Goal: Transaction & Acquisition: Purchase product/service

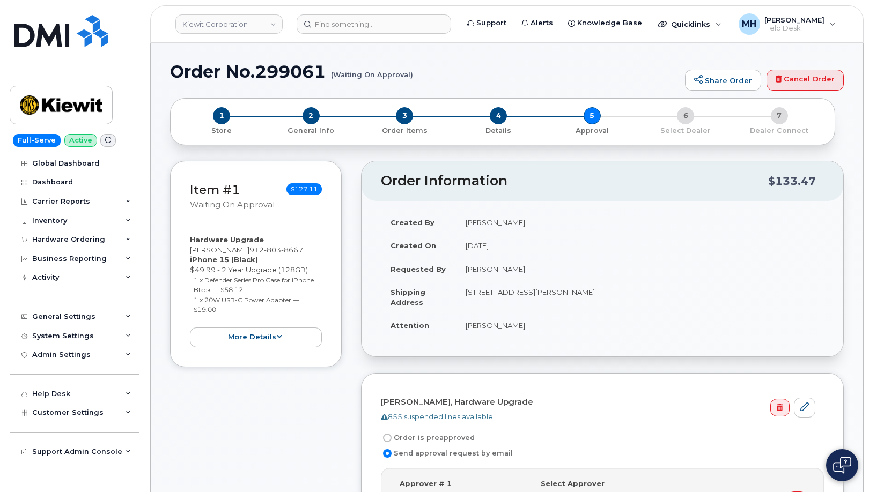
click at [342, 12] on header "Kiewit Corporation Support Alerts Knowledge Base Quicklinks Suspend / Cancel De…" at bounding box center [506, 24] width 713 height 38
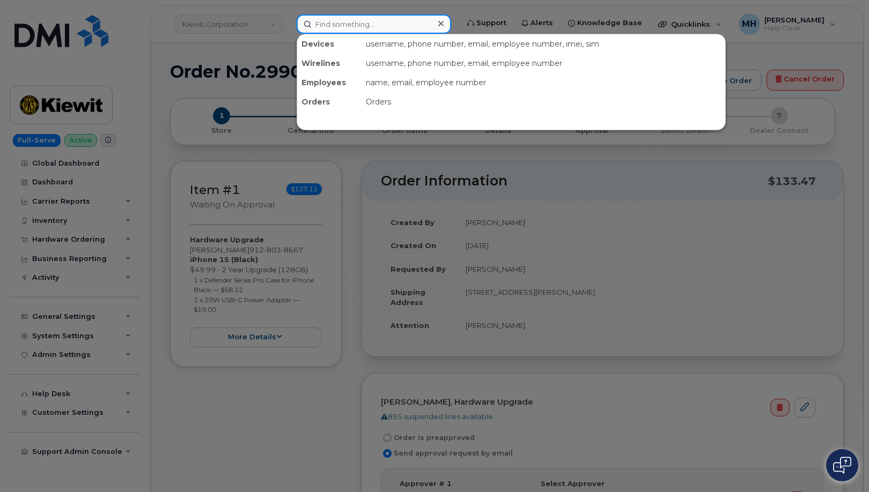
click at [338, 21] on input at bounding box center [374, 23] width 154 height 19
paste input "303-929-0031"
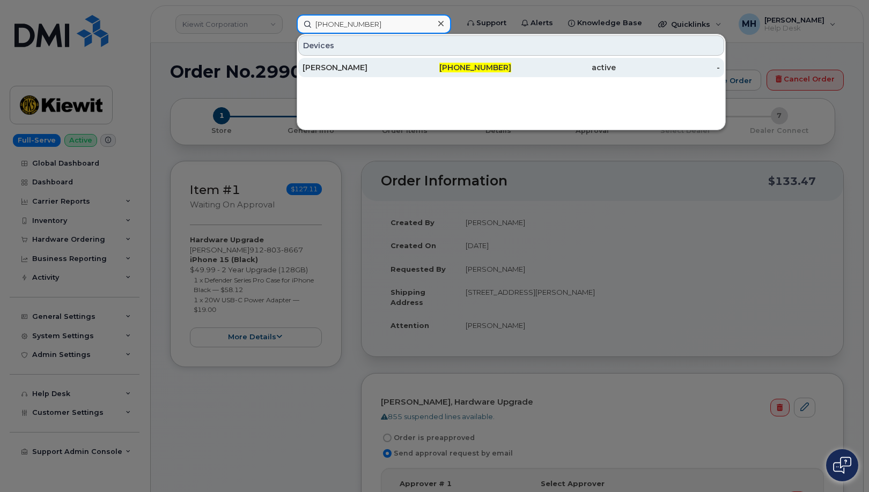
type input "[PHONE_NUMBER]"
click at [338, 70] on div "[PERSON_NAME]" at bounding box center [355, 67] width 105 height 11
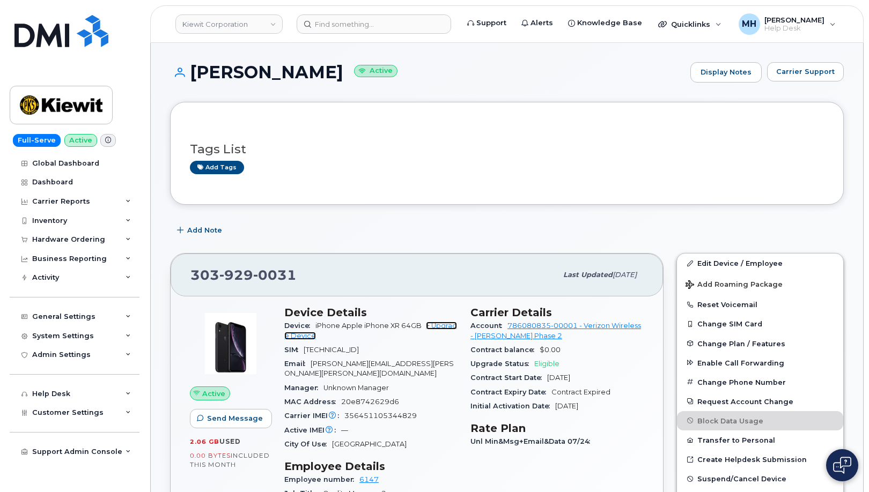
click at [433, 324] on link "+ Upgrade Device" at bounding box center [370, 331] width 173 height 18
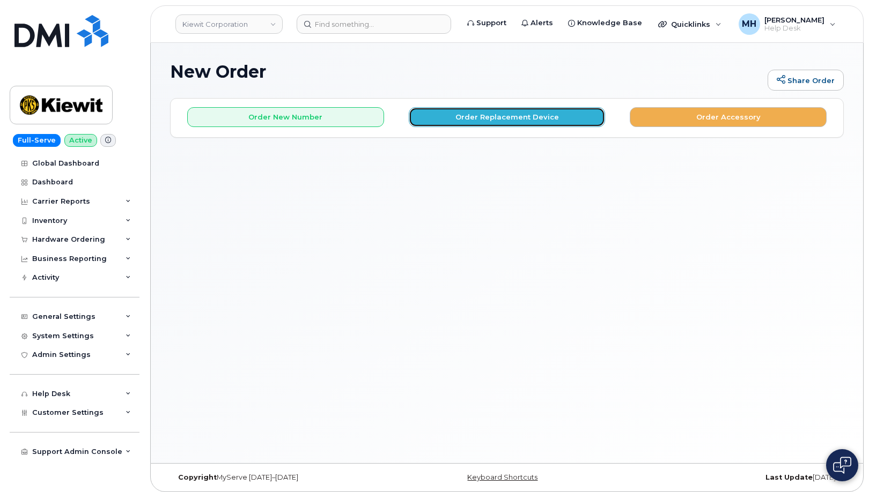
click at [441, 121] on button "Order Replacement Device" at bounding box center [507, 117] width 197 height 20
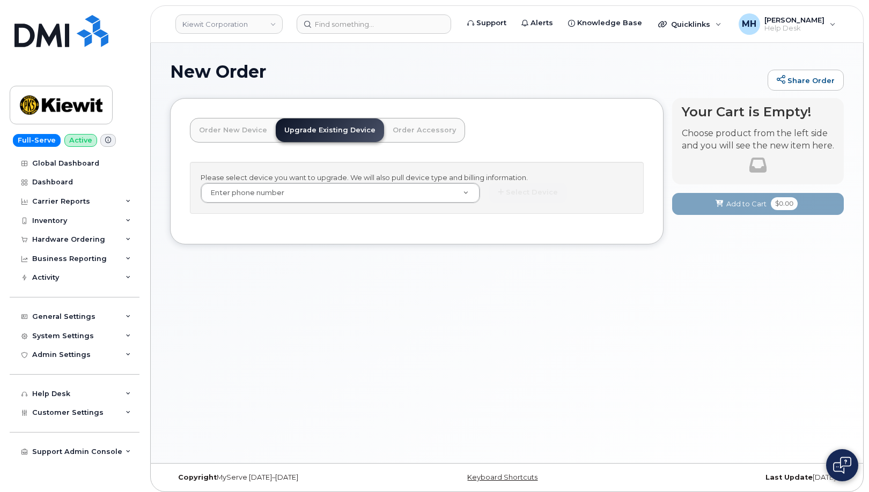
click at [358, 180] on div "Please select device you want to upgrade. We will also pull device type and bil…" at bounding box center [417, 188] width 454 height 52
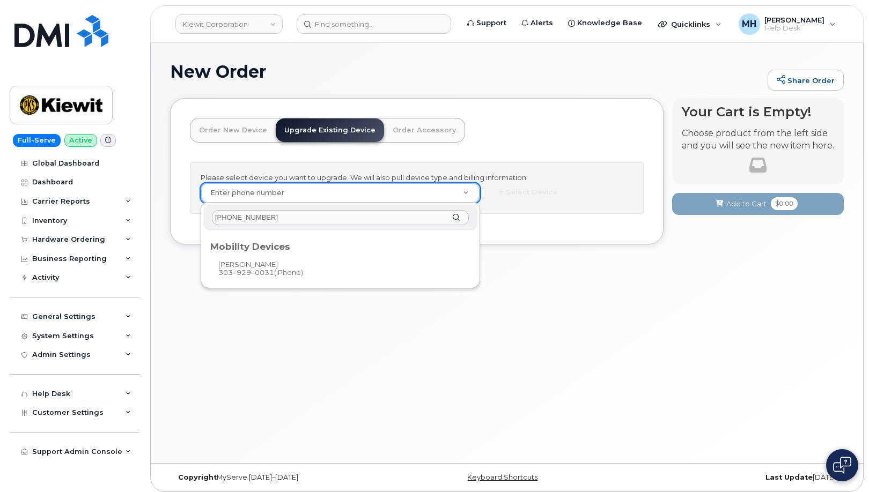
type input "[PHONE_NUMBER]"
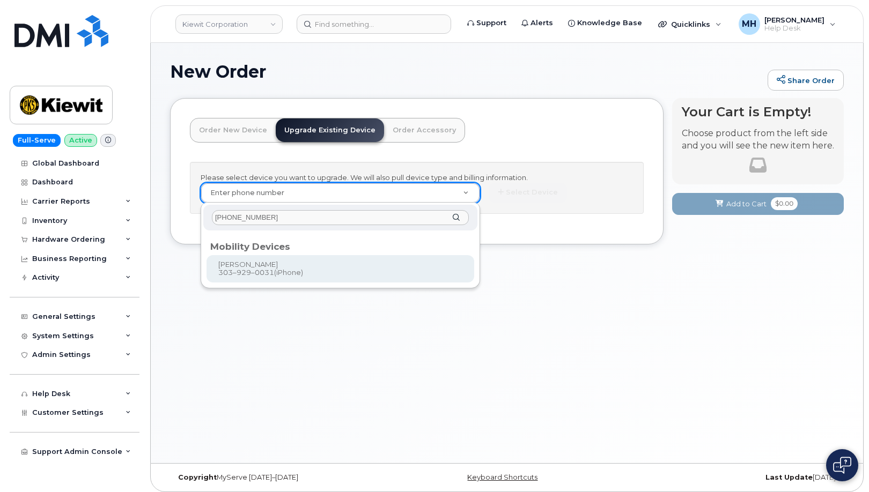
type input "1166300"
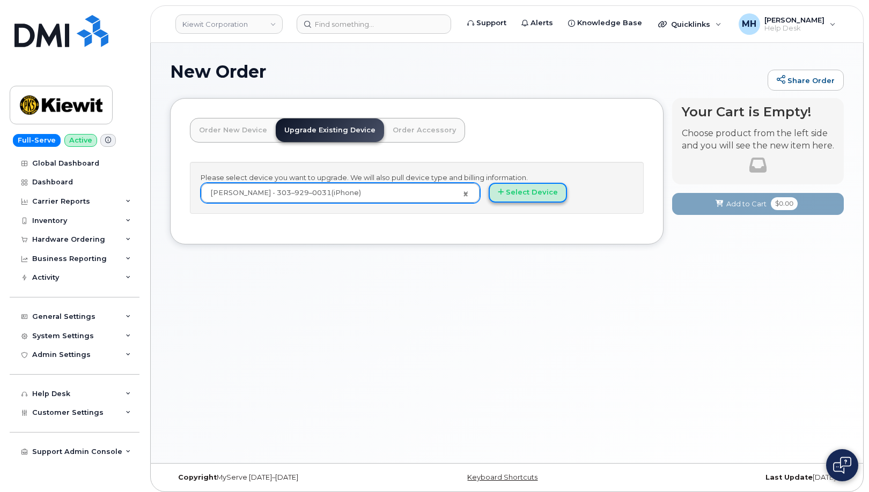
click at [531, 195] on button "Select Device" at bounding box center [528, 193] width 78 height 20
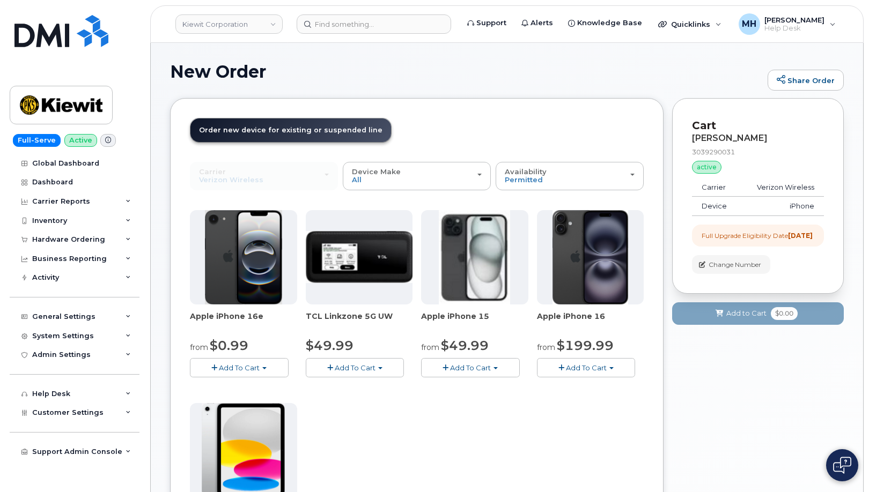
click at [477, 366] on span "Add To Cart" at bounding box center [470, 368] width 41 height 9
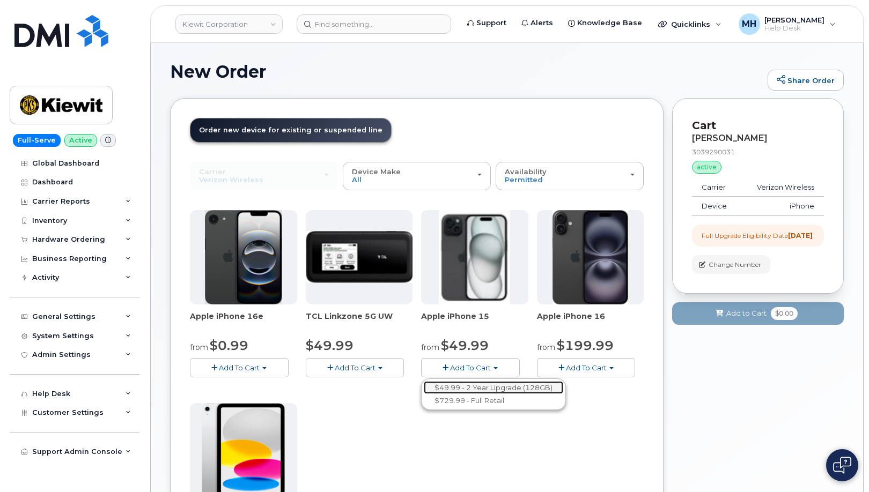
click at [470, 383] on link "$49.99 - 2 Year Upgrade (128GB)" at bounding box center [493, 387] width 139 height 13
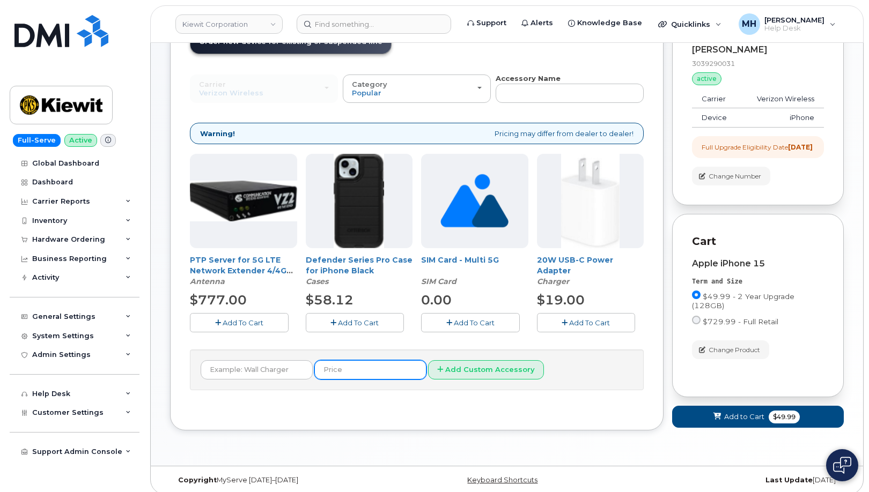
scroll to position [106, 0]
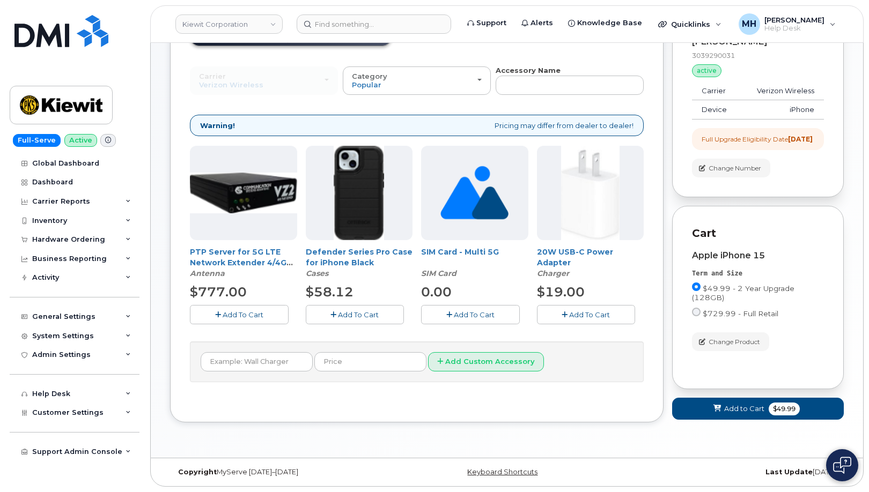
click at [381, 306] on button "Add To Cart" at bounding box center [355, 314] width 99 height 19
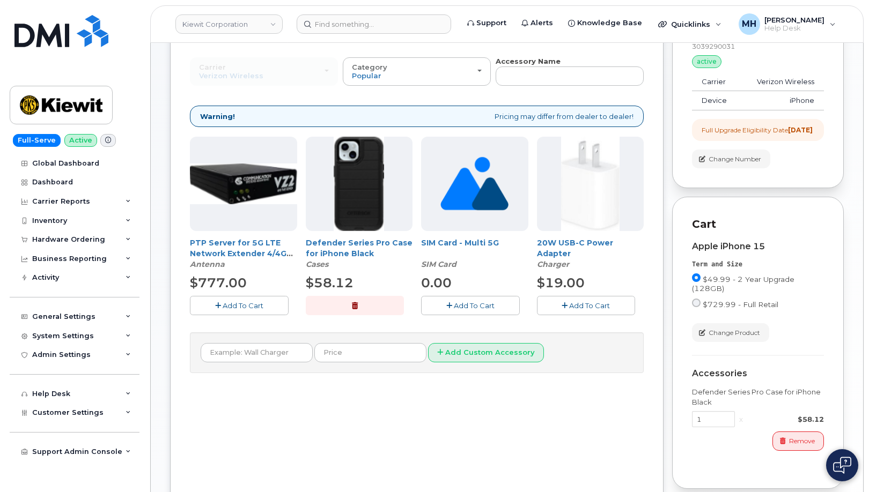
click at [596, 305] on span "Add To Cart" at bounding box center [589, 305] width 41 height 9
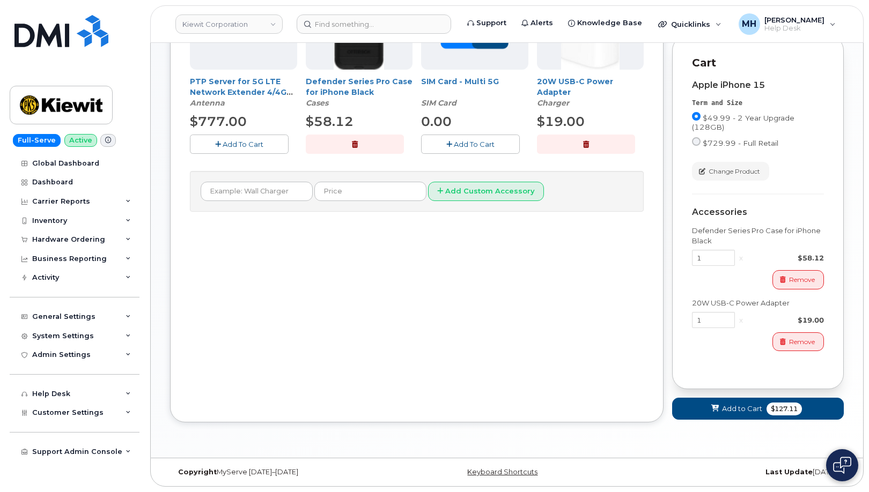
scroll to position [276, 0]
click at [704, 411] on button "Add to Cart $127.11" at bounding box center [758, 409] width 172 height 22
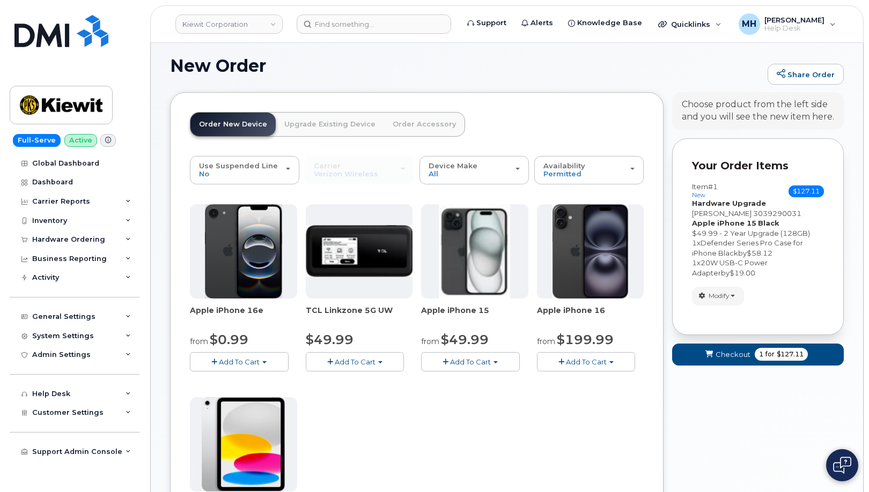
scroll to position [2, 0]
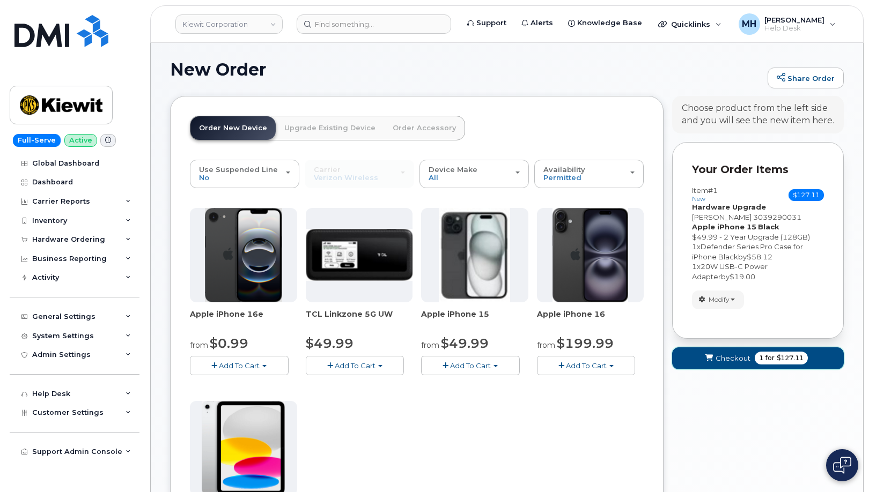
click at [726, 359] on span "Checkout" at bounding box center [732, 358] width 35 height 10
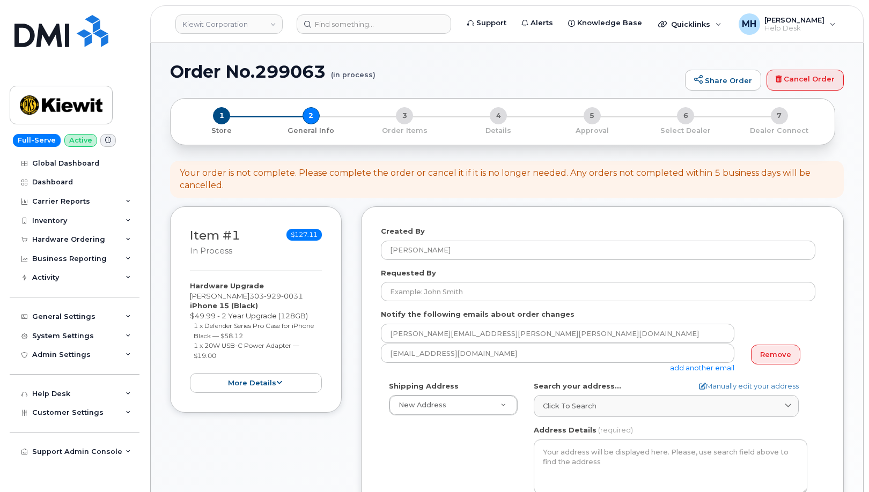
select select
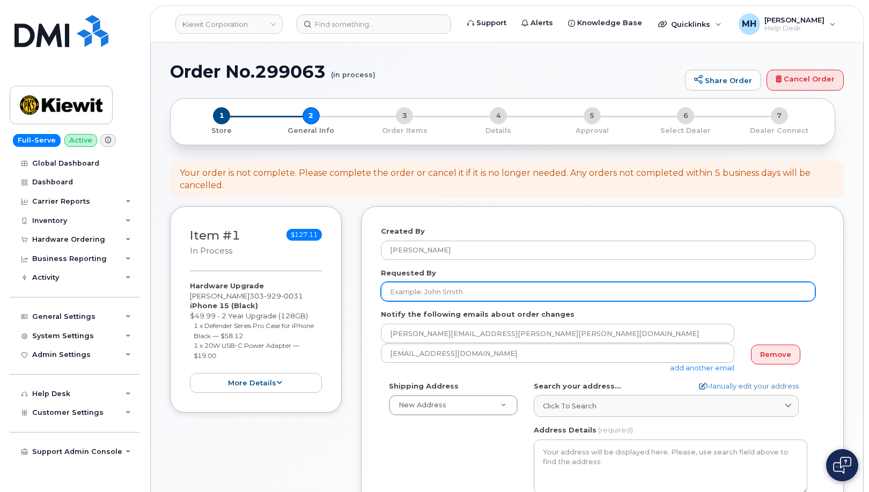
click at [454, 286] on input "Requested By" at bounding box center [598, 291] width 434 height 19
paste input "[PERSON_NAME]"
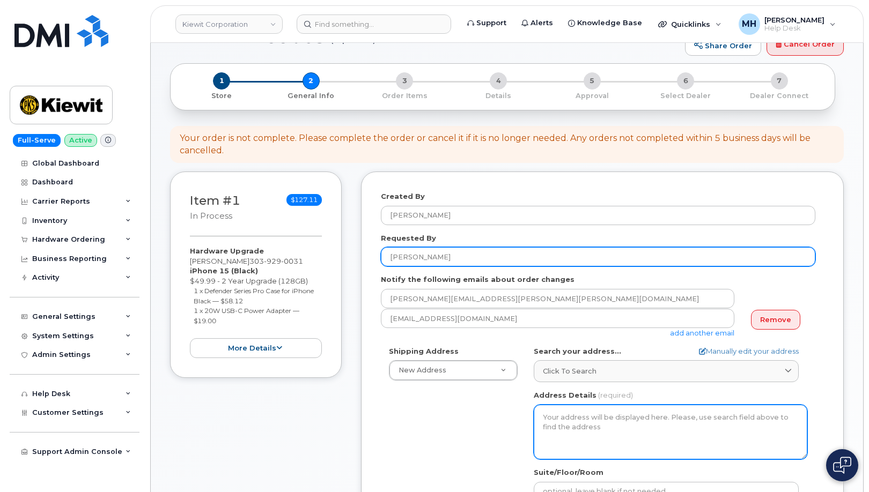
scroll to position [107, 0]
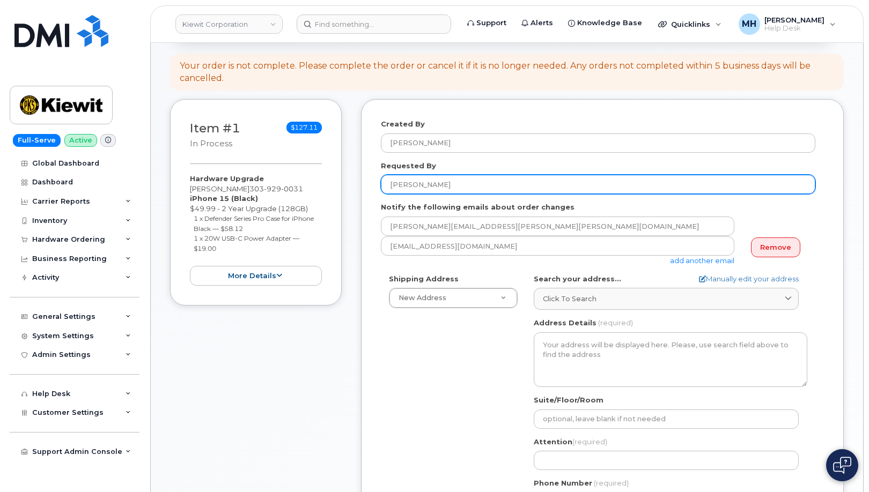
type input "[PERSON_NAME]"
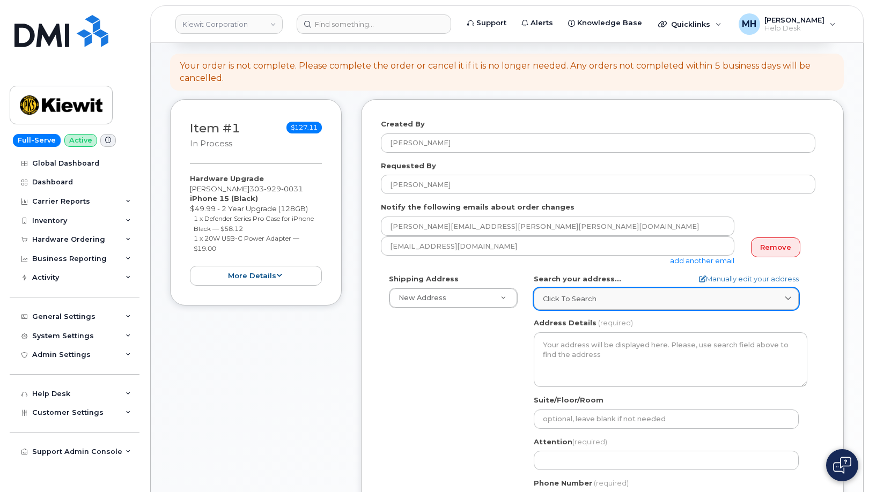
click at [576, 299] on span "Click to search" at bounding box center [570, 299] width 54 height 10
paste input "10105 West Geddes Circle Littleton, CO 80127"
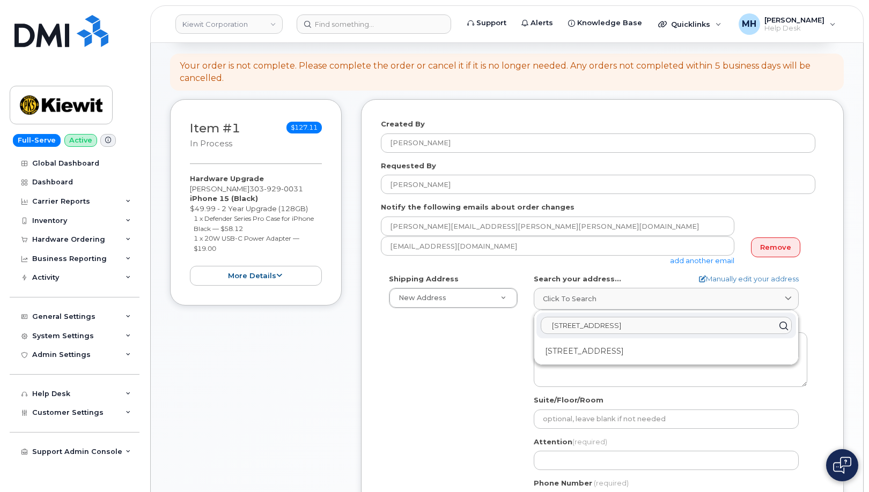
type input "10105 West Geddes Circle Littleton, CO 80127"
click at [584, 354] on div "10105 W Geddes Cir Littleton CO 80127-3455" at bounding box center [666, 352] width 260 height 18
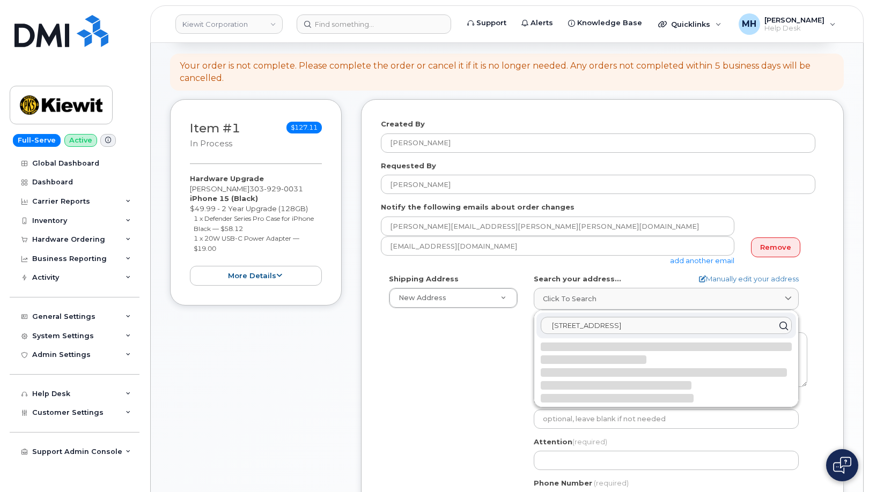
select select
type textarea "10105 W Geddes Cir LITTLETON CO 80127-3455 UNITED STATES"
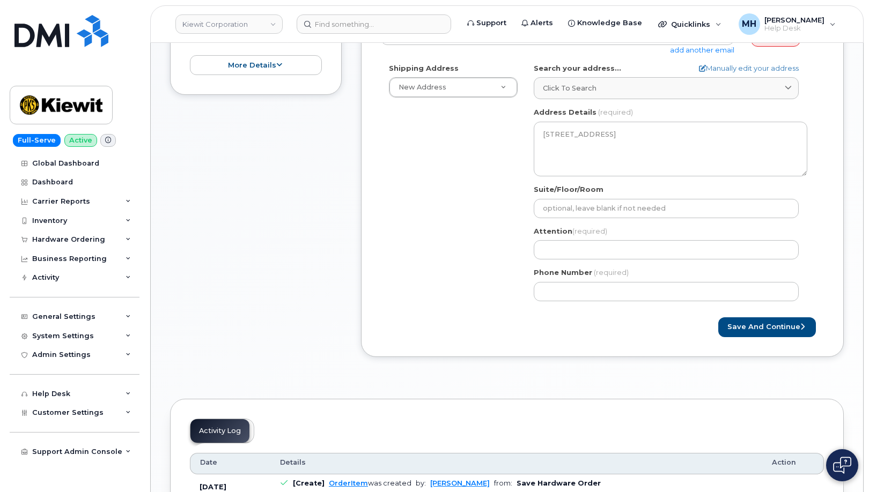
scroll to position [322, 0]
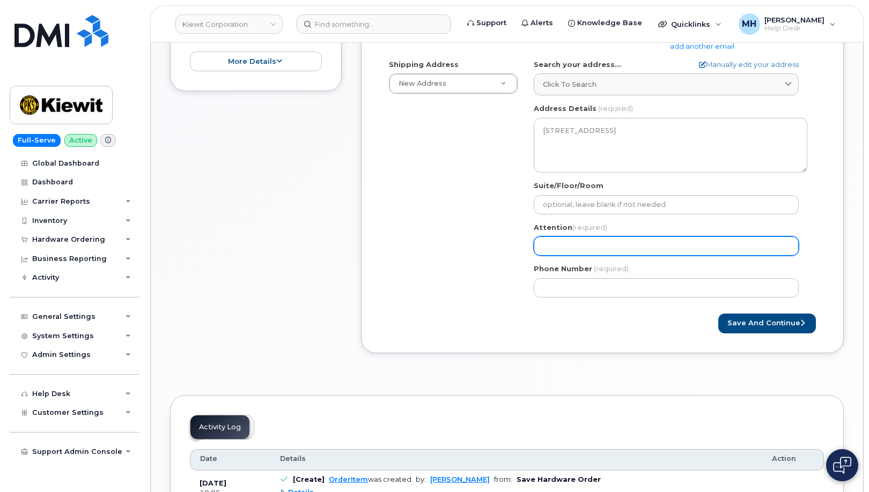
click at [592, 240] on input "Attention (required)" at bounding box center [666, 246] width 265 height 19
paste input "[PERSON_NAME]"
type input "[PERSON_NAME]"
select select
type input "[PERSON_NAME]"
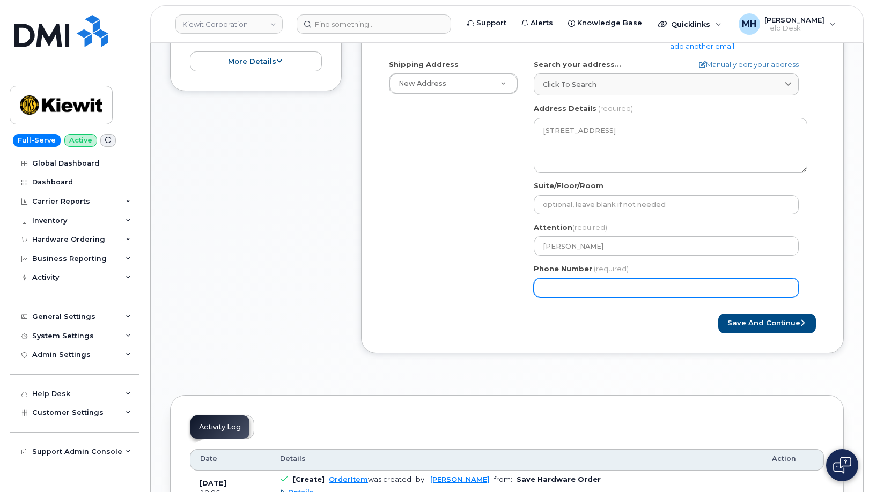
click at [558, 290] on input "Phone Number" at bounding box center [666, 287] width 265 height 19
click at [580, 288] on input "Phone Number" at bounding box center [666, 287] width 265 height 19
click at [577, 284] on input "Phone Number" at bounding box center [666, 287] width 265 height 19
type input "723129720"
select select
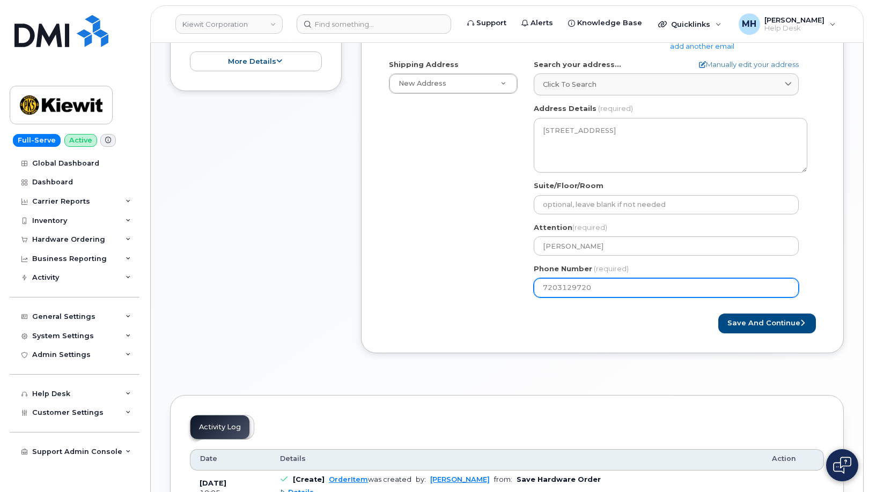
type input "7203129720"
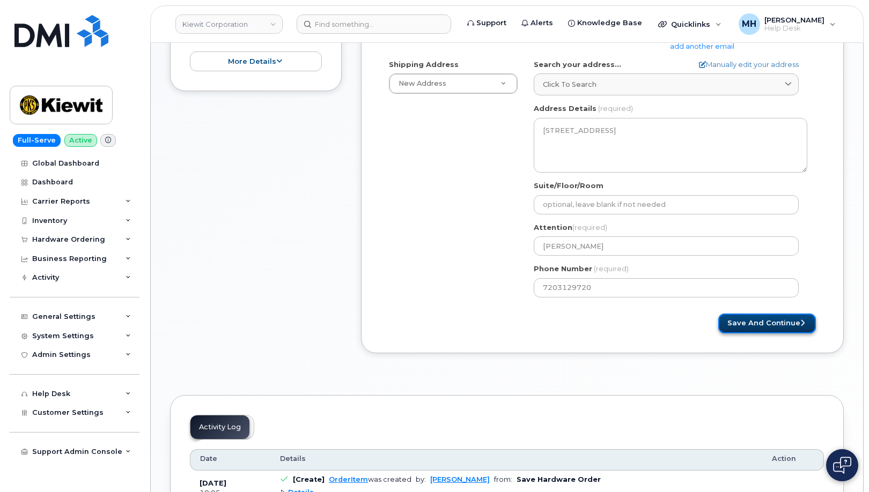
click at [742, 319] on button "Save and Continue" at bounding box center [767, 324] width 98 height 20
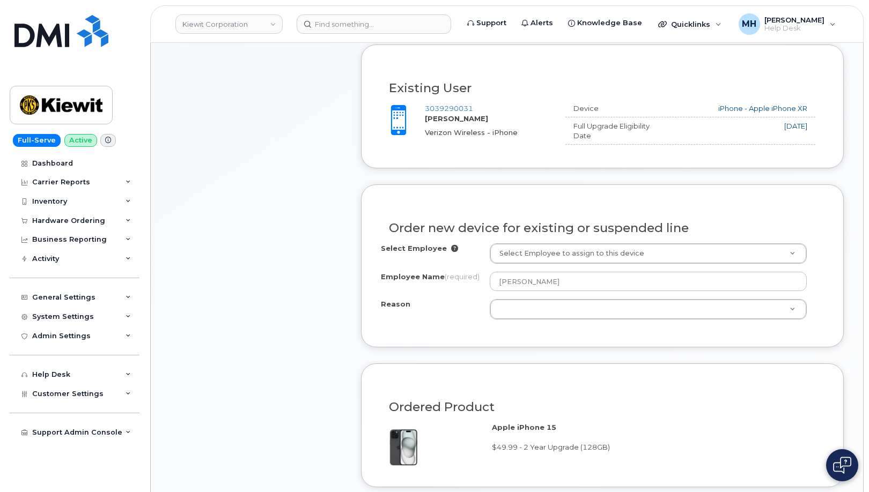
scroll to position [375, 0]
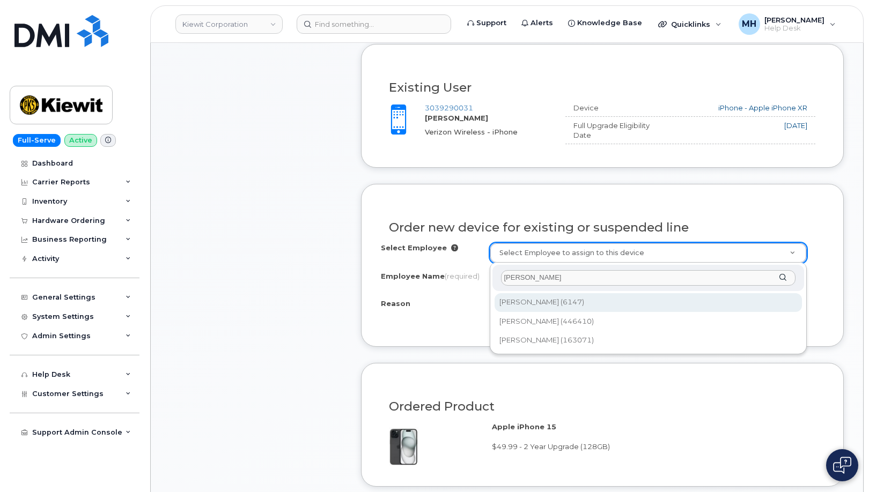
type input "[PERSON_NAME]"
type input "2144376"
type input "[PERSON_NAME]"
select select
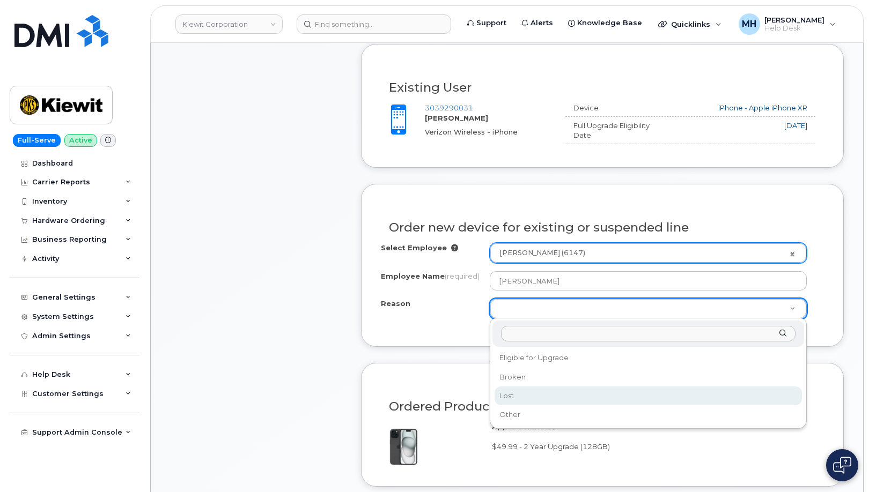
select select "lost"
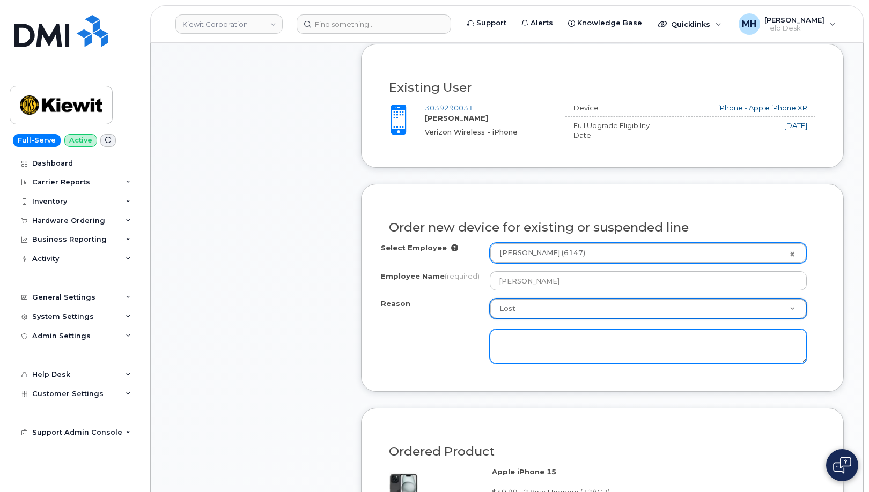
click at [519, 348] on textarea at bounding box center [649, 346] width 318 height 35
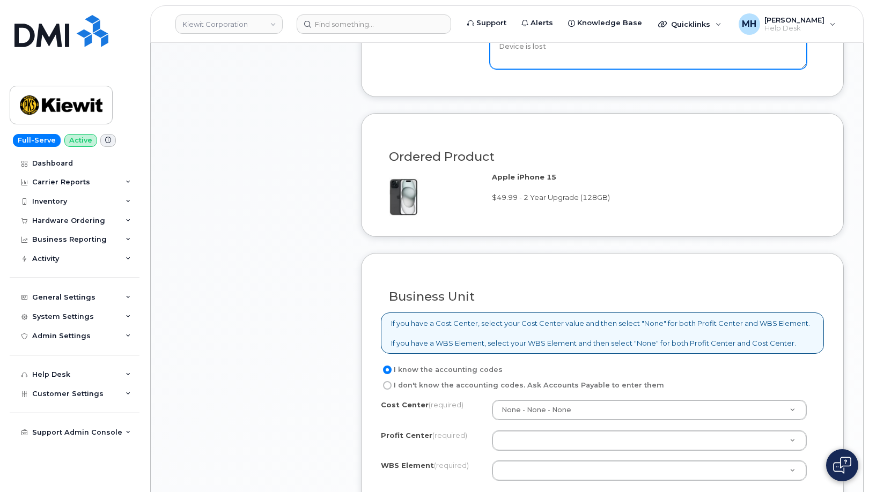
scroll to position [805, 0]
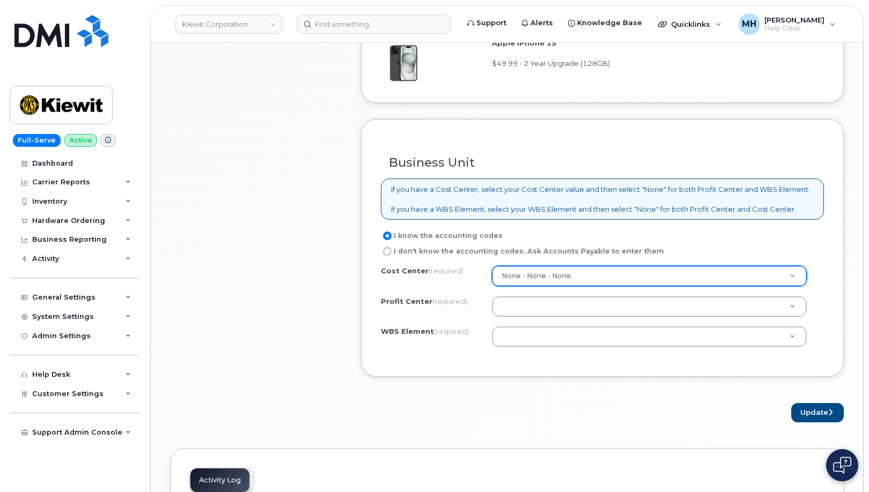
type textarea "Device is lost"
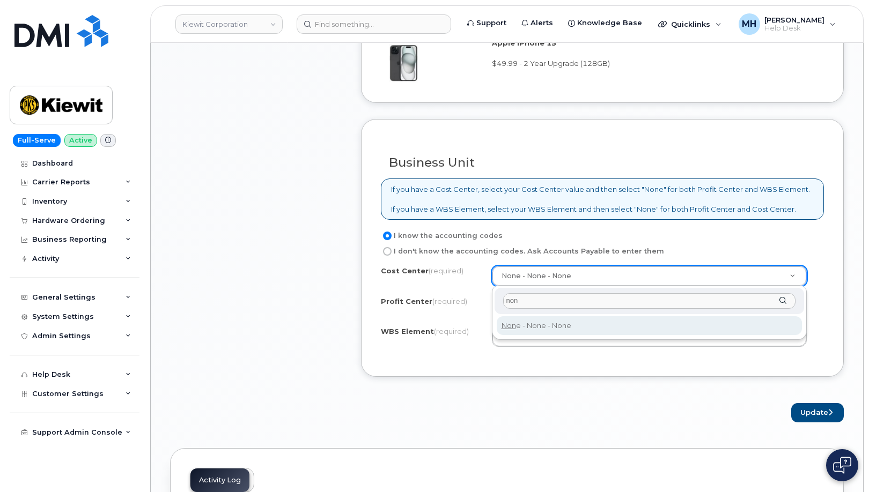
type input "non"
type input "None"
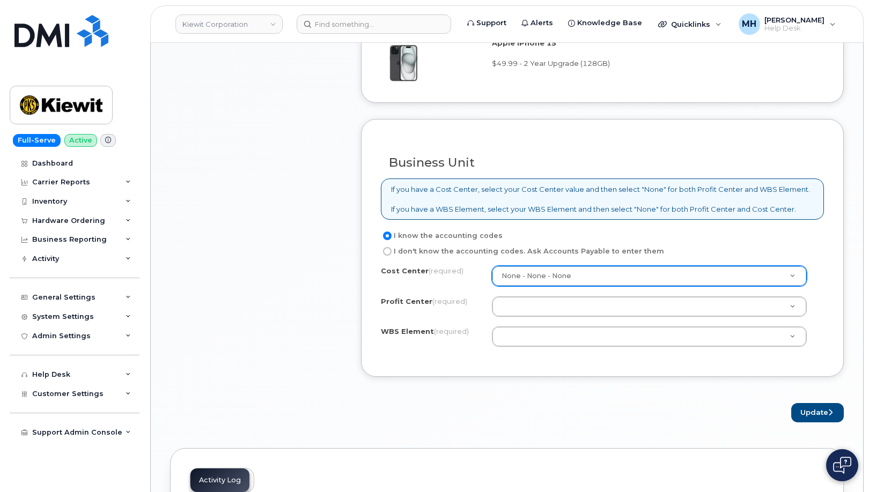
click at [521, 318] on div "Cost Center (required) None - None - None None Profit Center (required) None - …" at bounding box center [602, 311] width 443 height 91
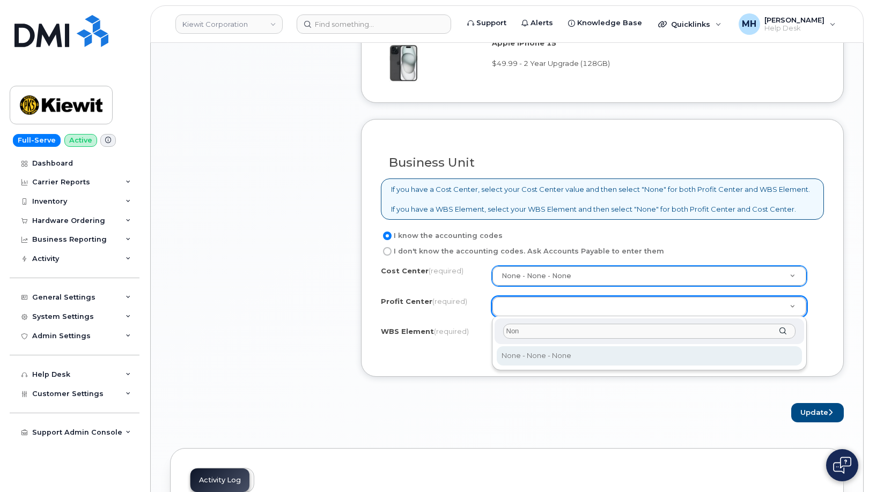
type input "Non"
select select "None"
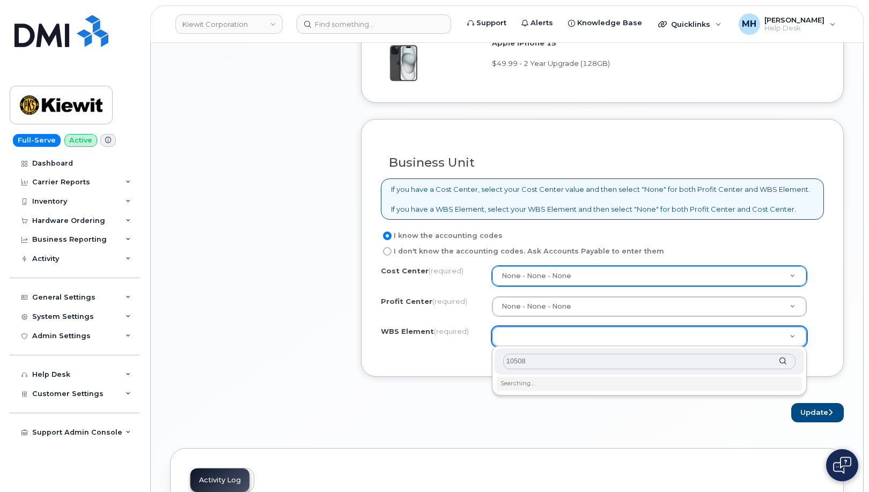
type input "105082"
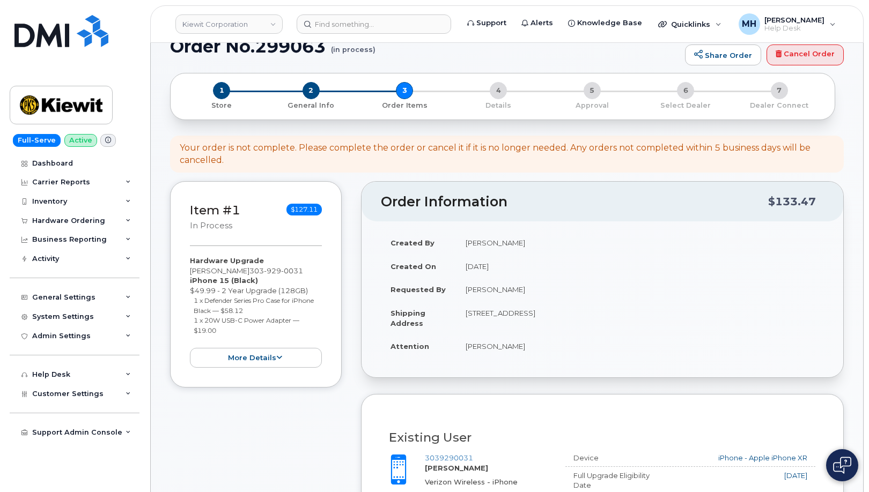
scroll to position [0, 0]
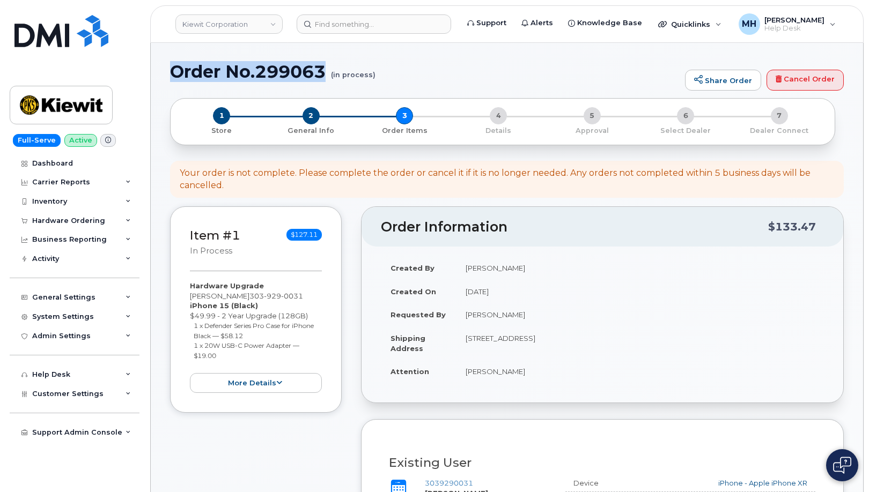
drag, startPoint x: 329, startPoint y: 69, endPoint x: 171, endPoint y: 73, distance: 157.7
click at [171, 73] on h1 "Order No.299063 (in process)" at bounding box center [425, 71] width 510 height 19
copy h1 "Order No.299063"
click at [90, 223] on div "Hardware Ordering" at bounding box center [68, 221] width 73 height 9
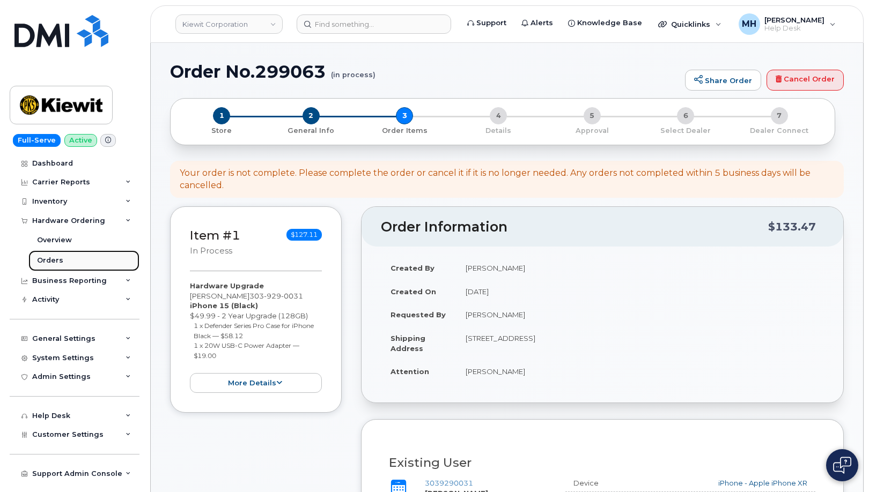
click at [73, 257] on link "Orders" at bounding box center [83, 260] width 111 height 20
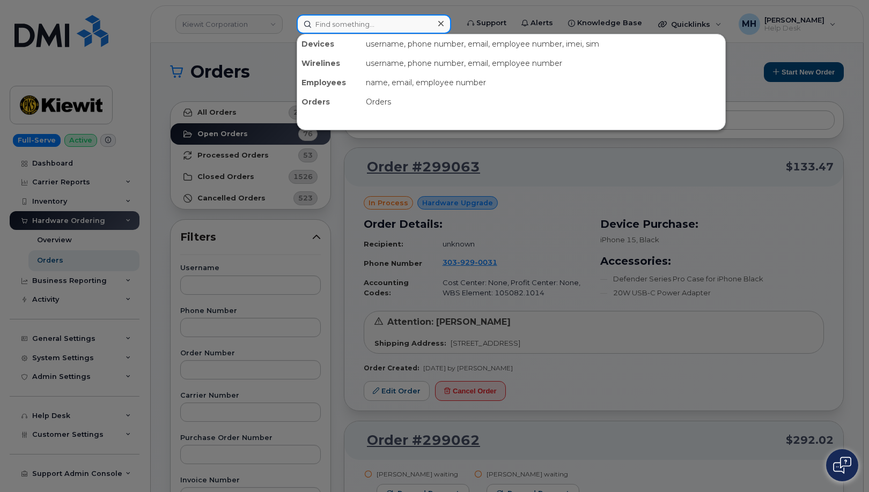
click at [441, 27] on div at bounding box center [374, 23] width 154 height 19
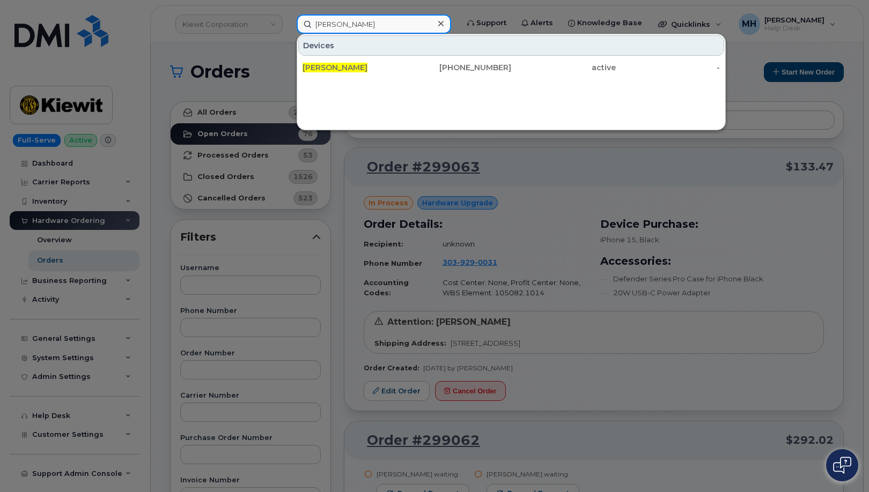
drag, startPoint x: 378, startPoint y: 19, endPoint x: 331, endPoint y: 17, distance: 46.2
click at [314, 21] on input "mike monroe" at bounding box center [374, 23] width 154 height 19
type input "mike monroe"
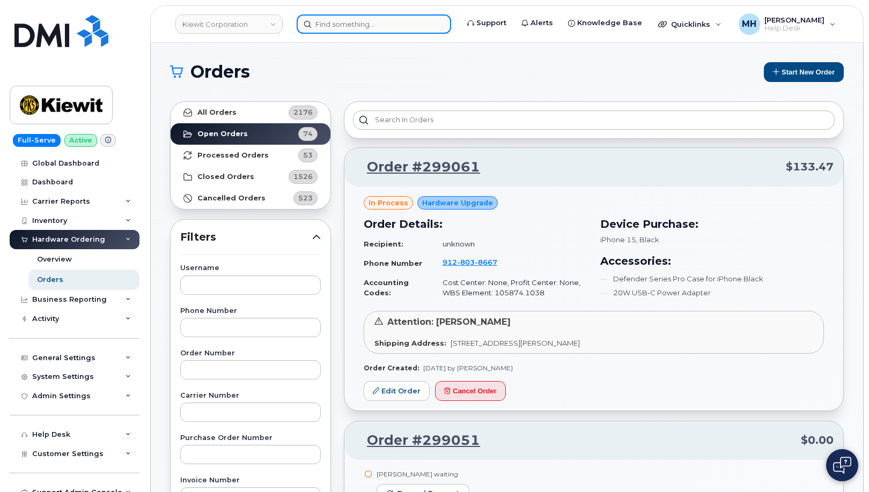
click at [399, 16] on input at bounding box center [374, 23] width 154 height 19
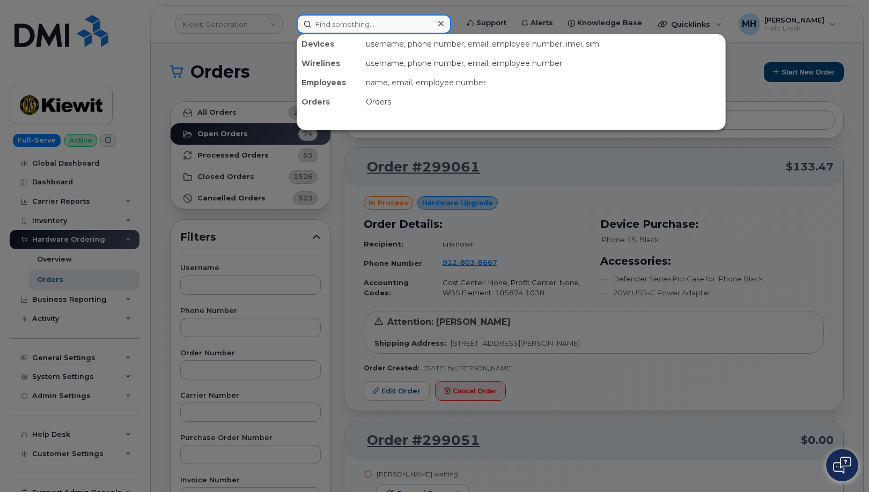
paste input "[PERSON_NAME]"
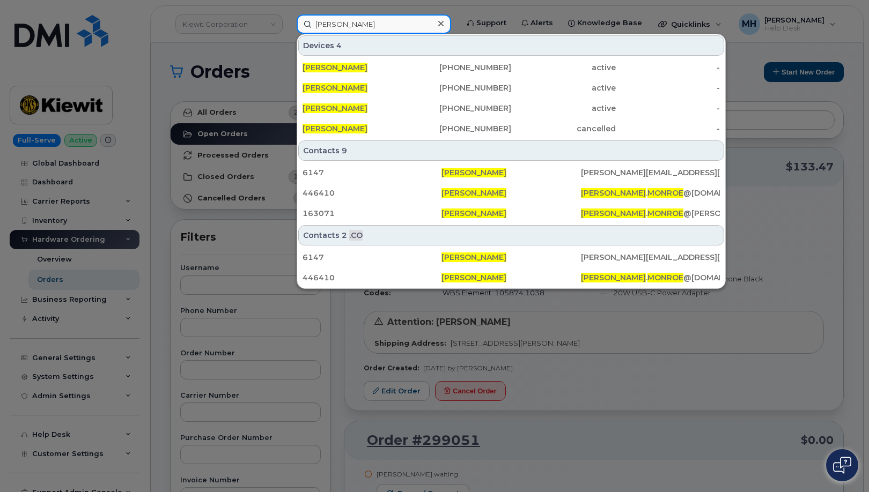
paste input "[PHONE_NUMBER]"
drag, startPoint x: 395, startPoint y: 25, endPoint x: 294, endPoint y: 23, distance: 100.3
click at [294, 23] on div "[PERSON_NAME] Devices 4 [PERSON_NAME] [PHONE_NUMBER] active - [PERSON_NAME] [PH…" at bounding box center [374, 23] width 172 height 19
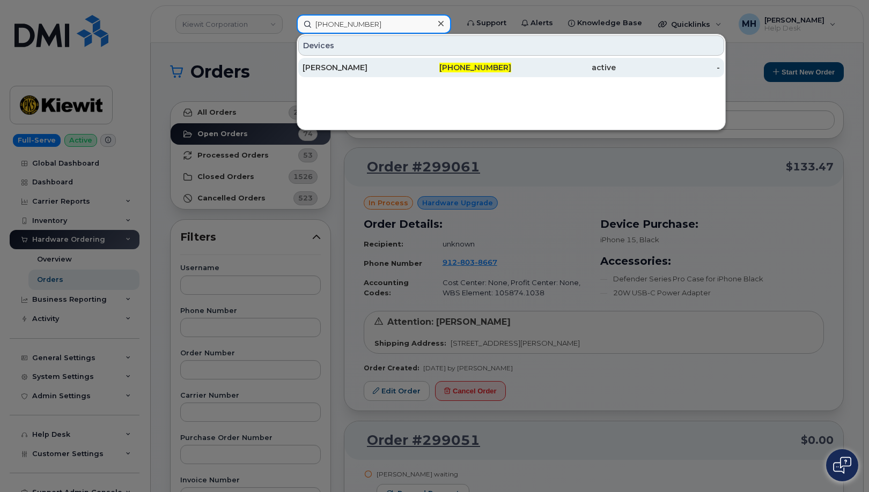
type input "[PHONE_NUMBER]"
click at [407, 62] on div "[PERSON_NAME]" at bounding box center [459, 67] width 105 height 19
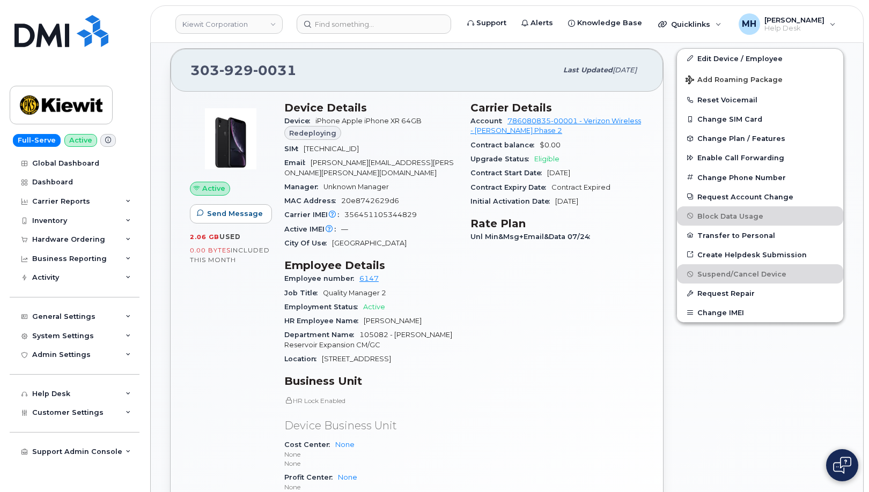
scroll to position [390, 0]
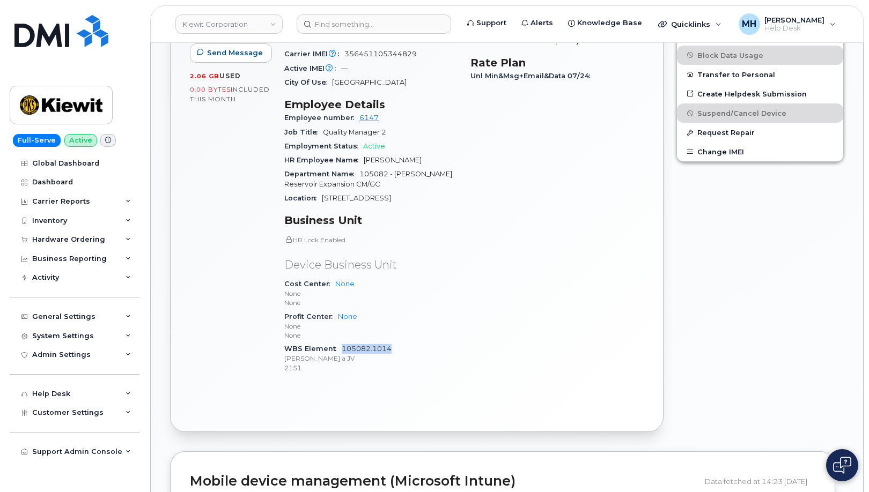
drag, startPoint x: 394, startPoint y: 338, endPoint x: 341, endPoint y: 338, distance: 53.1
click at [341, 342] on div "WBS Element 105082.1014 [PERSON_NAME] a JV 2151" at bounding box center [370, 358] width 173 height 33
copy link "105082.1014"
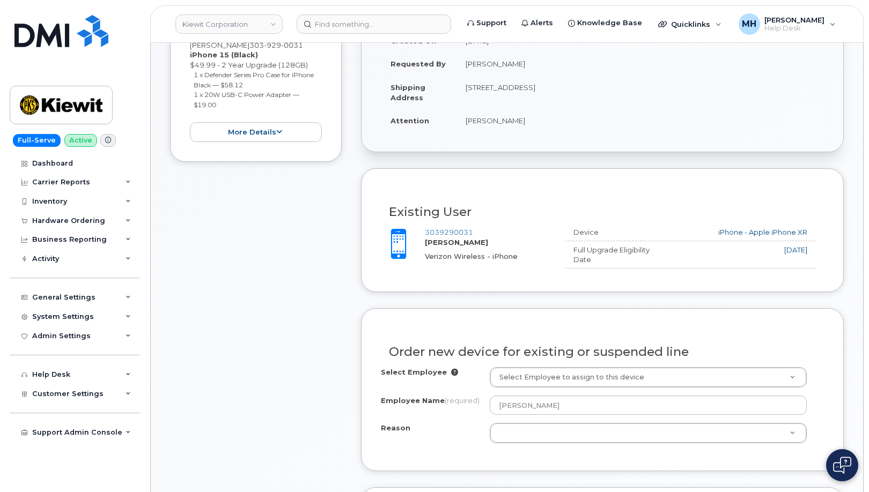
scroll to position [268, 0]
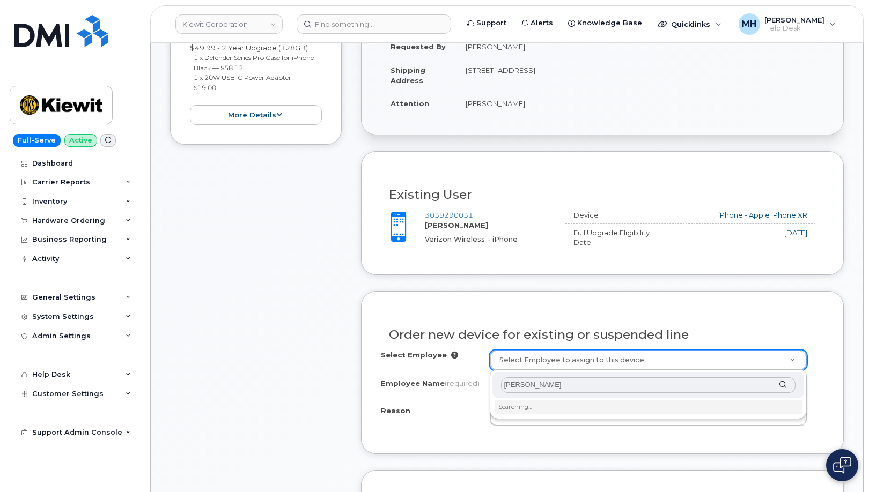
drag, startPoint x: 565, startPoint y: 387, endPoint x: 514, endPoint y: 368, distance: 54.3
type input "mike monroe"
drag, startPoint x: 555, startPoint y: 383, endPoint x: 479, endPoint y: 388, distance: 75.2
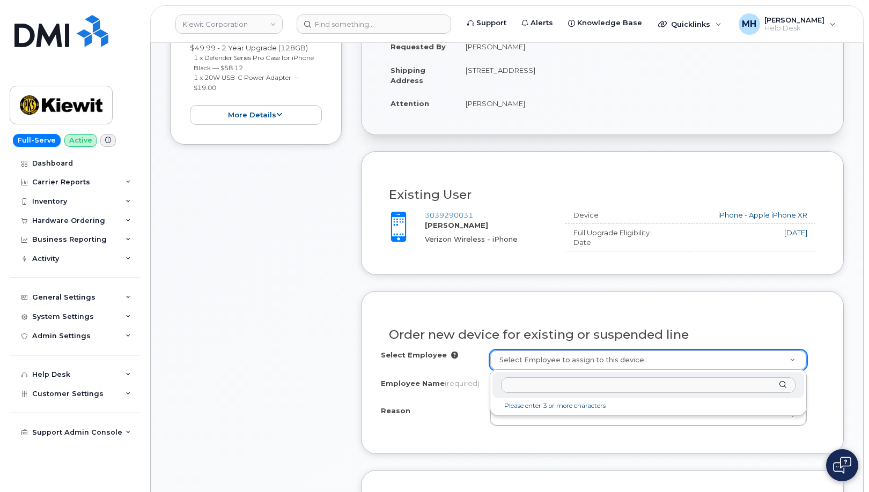
paste input "mike monroe"
drag, startPoint x: 563, startPoint y: 390, endPoint x: 489, endPoint y: 394, distance: 74.1
paste input "Michael M"
type input "[PERSON_NAME]"
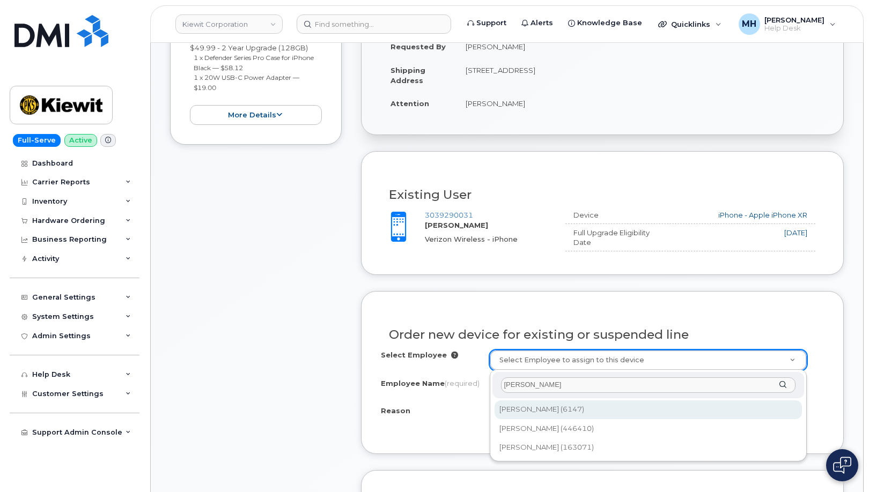
type input "2144376"
type input "[PERSON_NAME]"
select select
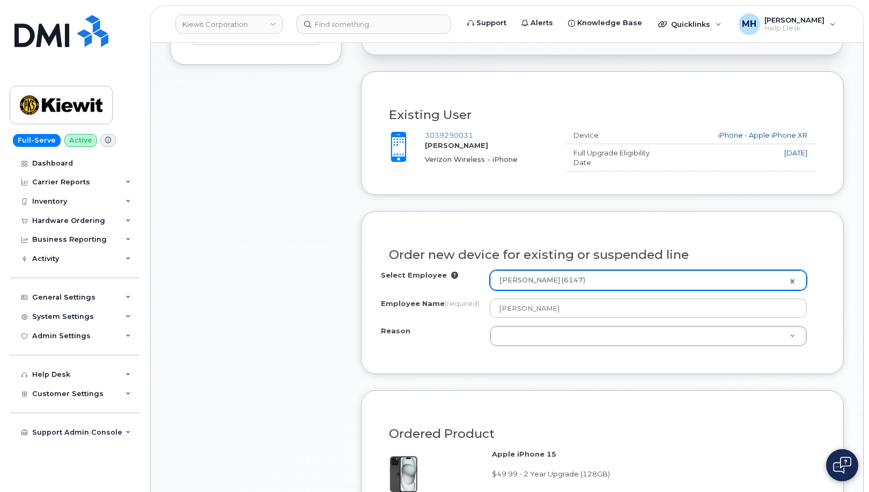
scroll to position [483, 0]
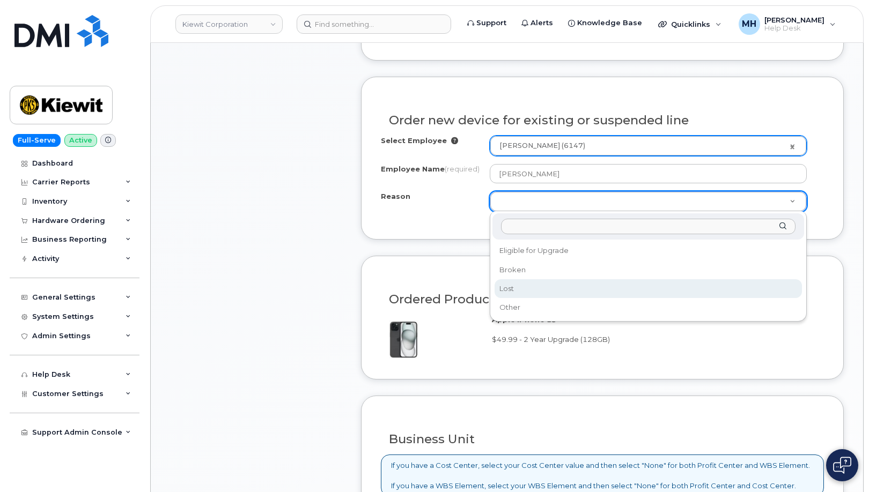
drag, startPoint x: 522, startPoint y: 277, endPoint x: 522, endPoint y: 284, distance: 7.5
select select "lost"
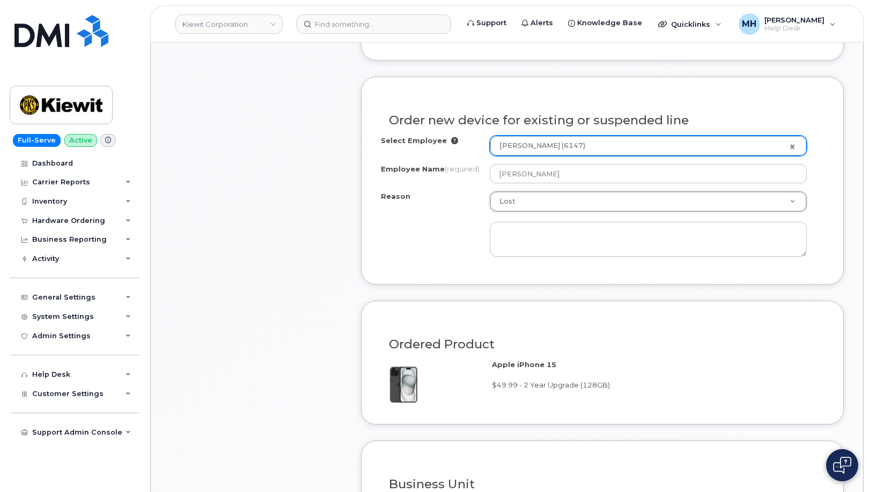
click at [523, 220] on div at bounding box center [649, 234] width 318 height 45
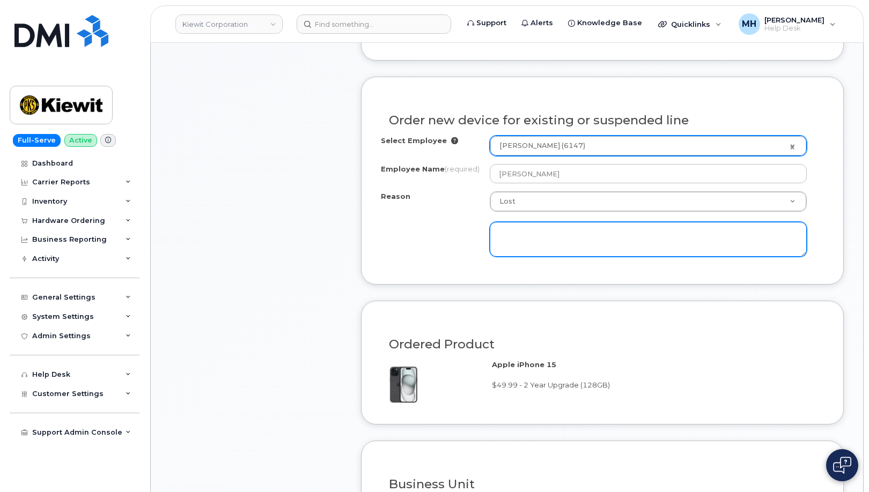
click at [525, 230] on textarea at bounding box center [649, 239] width 318 height 35
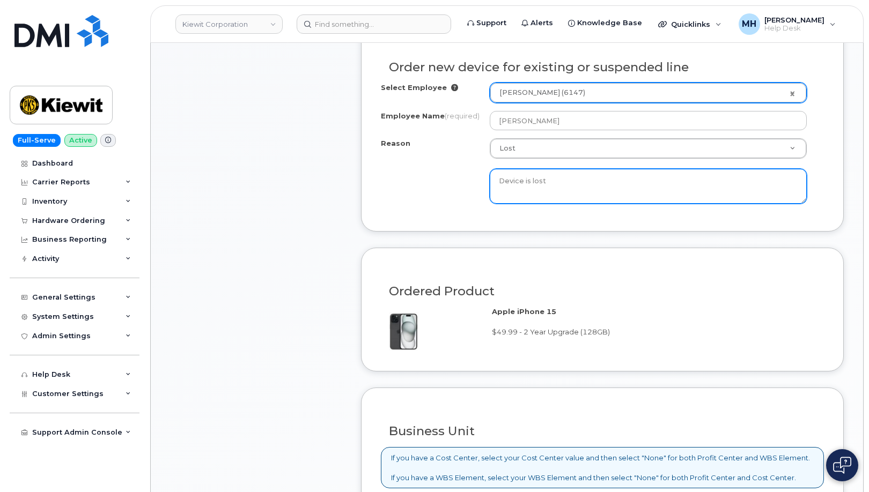
scroll to position [697, 0]
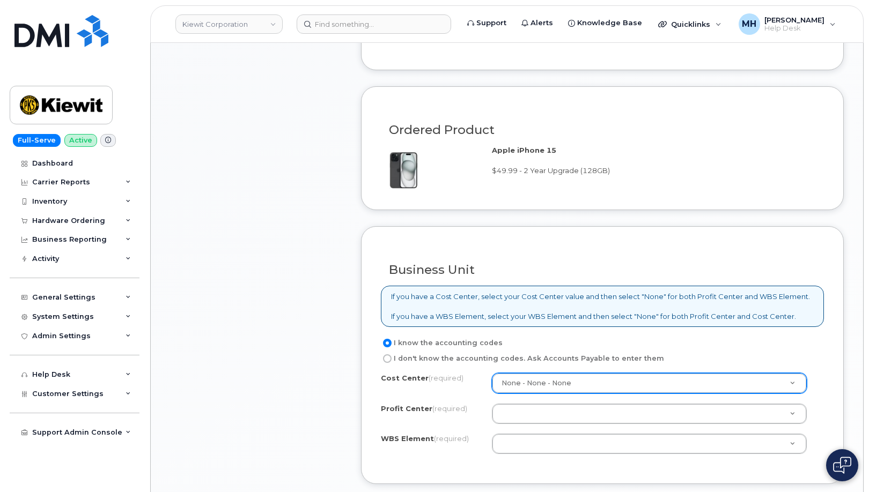
type textarea "Device is lost"
type input "N"
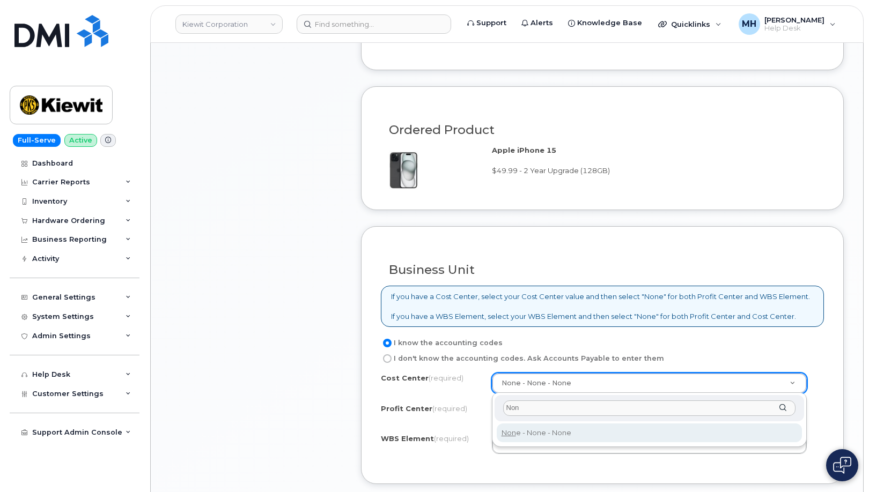
type input "Non"
type input "None"
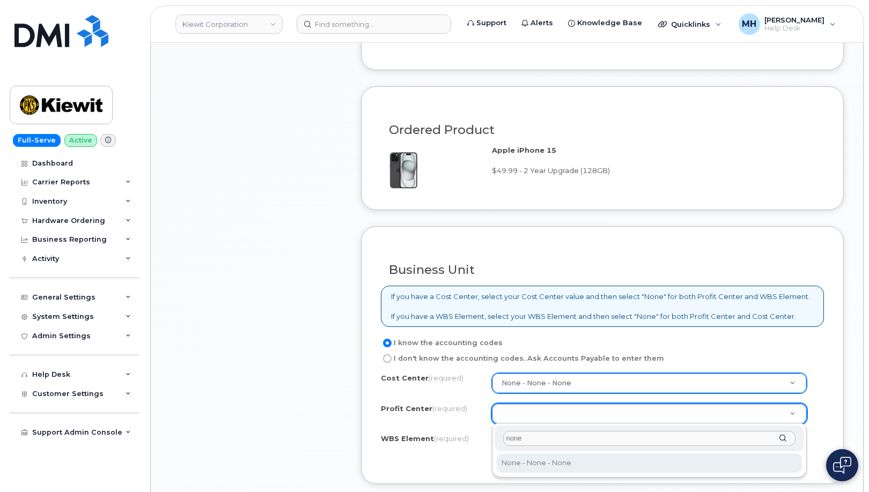
type input "none"
select select "None"
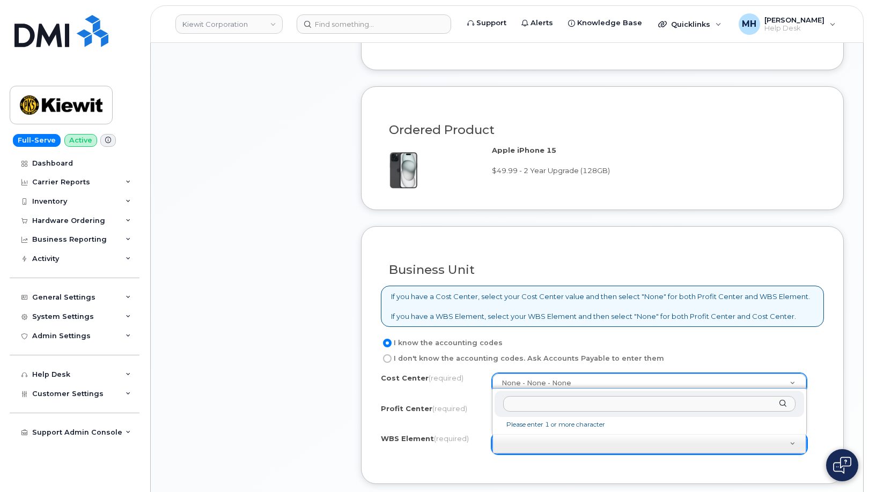
click at [550, 402] on input "text" at bounding box center [649, 404] width 293 height 16
paste input "105082.1014"
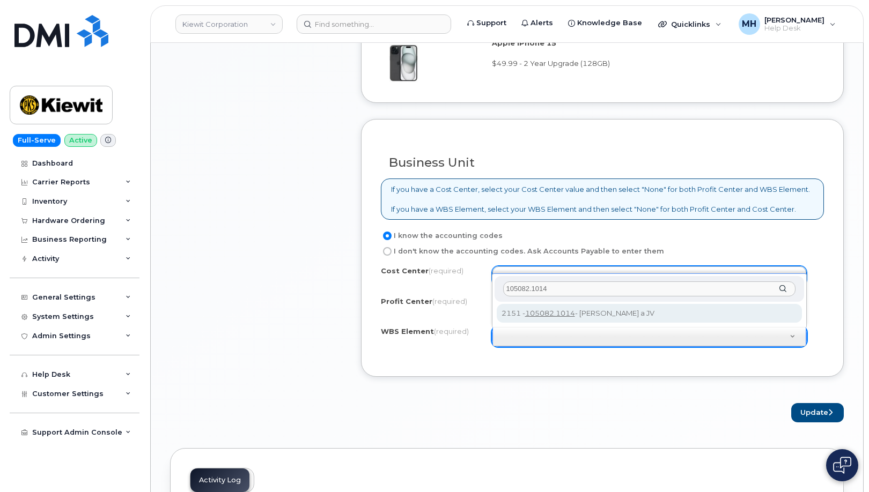
type input "105082.1014"
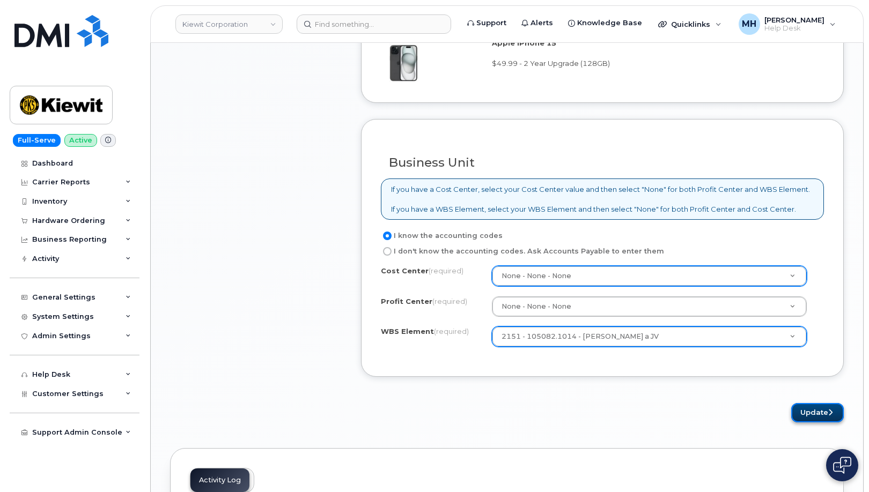
click at [802, 412] on button "Update" at bounding box center [817, 413] width 53 height 20
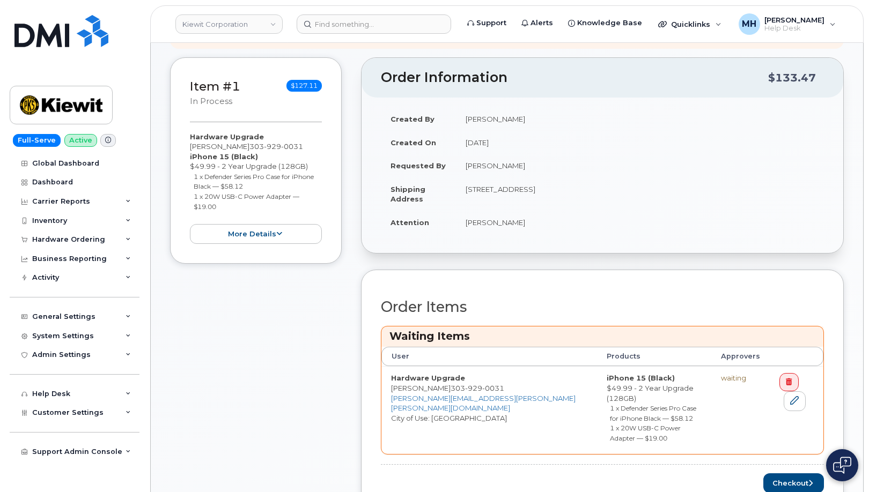
scroll to position [215, 0]
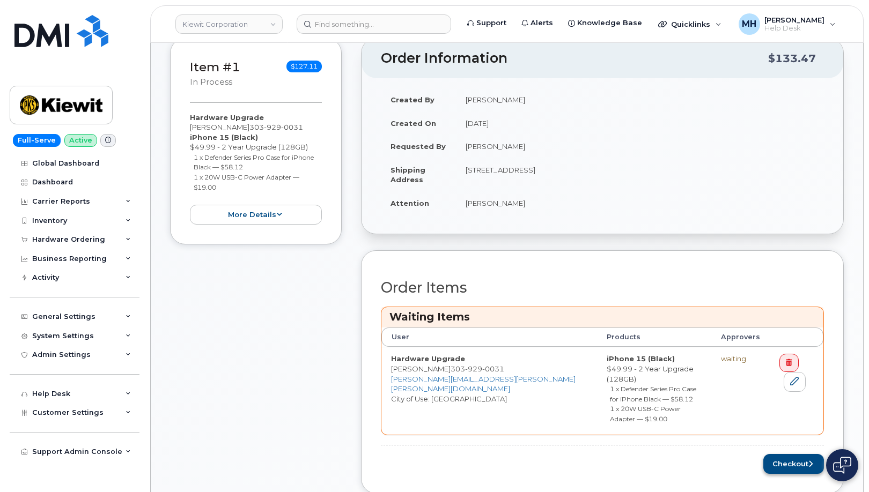
click at [760, 454] on div "Checkout" at bounding box center [602, 464] width 443 height 20
click at [780, 454] on button "Checkout" at bounding box center [793, 464] width 61 height 20
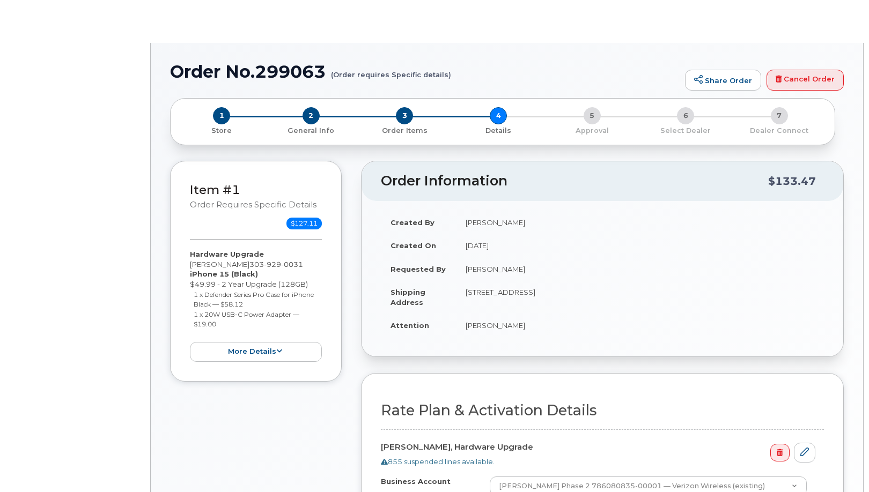
select select "Business Unlimited Smartphone"
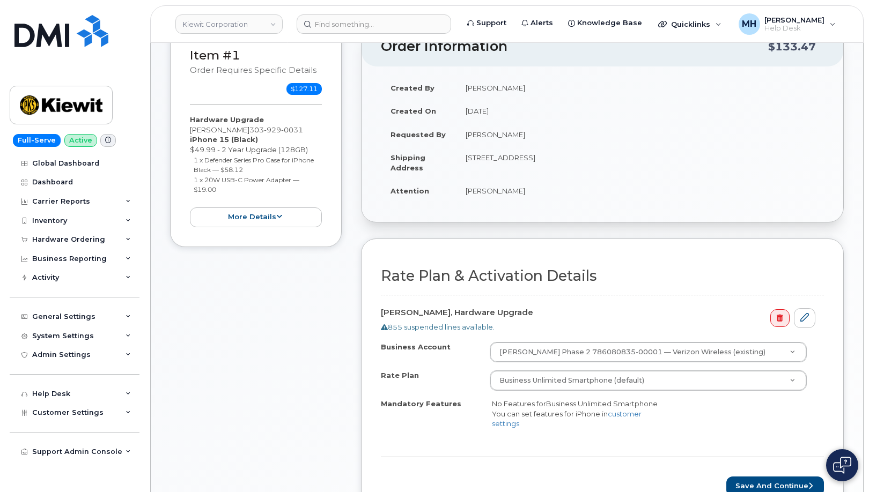
scroll to position [322, 0]
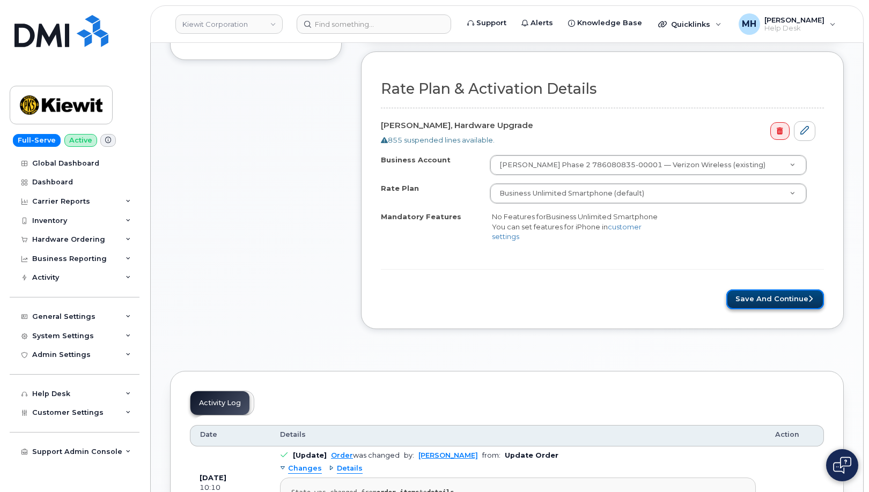
click at [763, 294] on button "Save and Continue" at bounding box center [775, 300] width 98 height 20
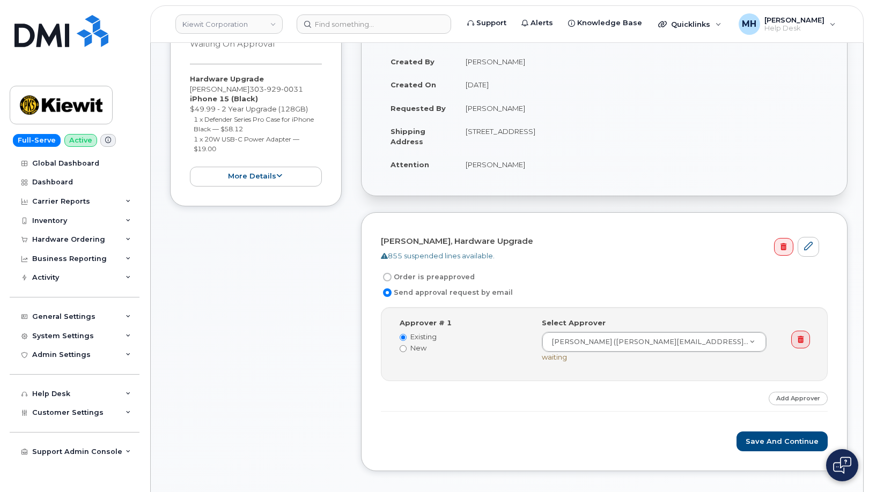
scroll to position [322, 0]
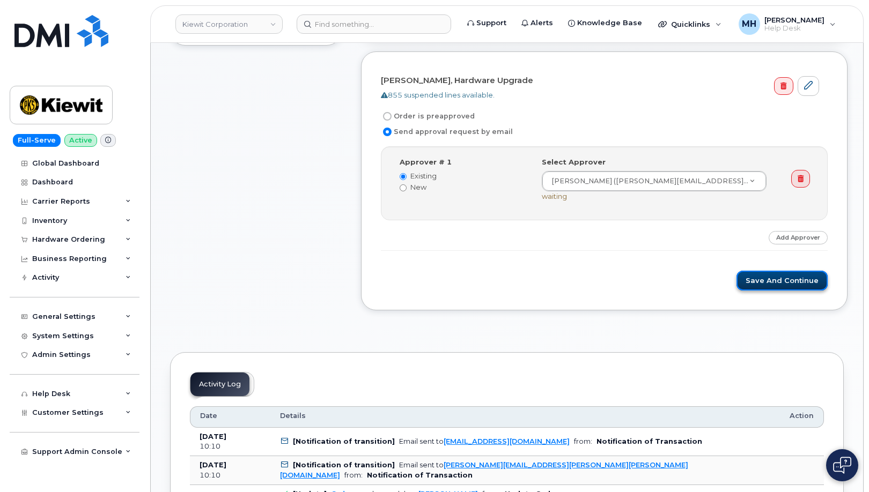
click at [755, 276] on button "Save and Continue" at bounding box center [781, 281] width 91 height 20
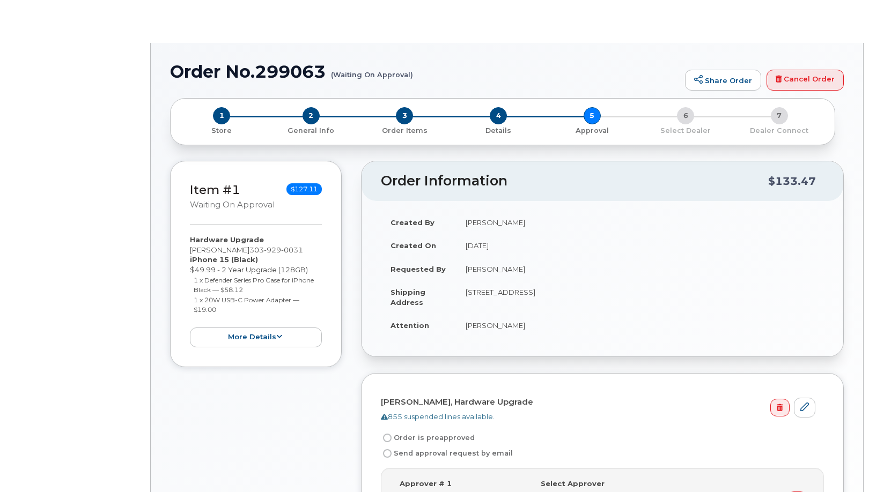
radio input "true"
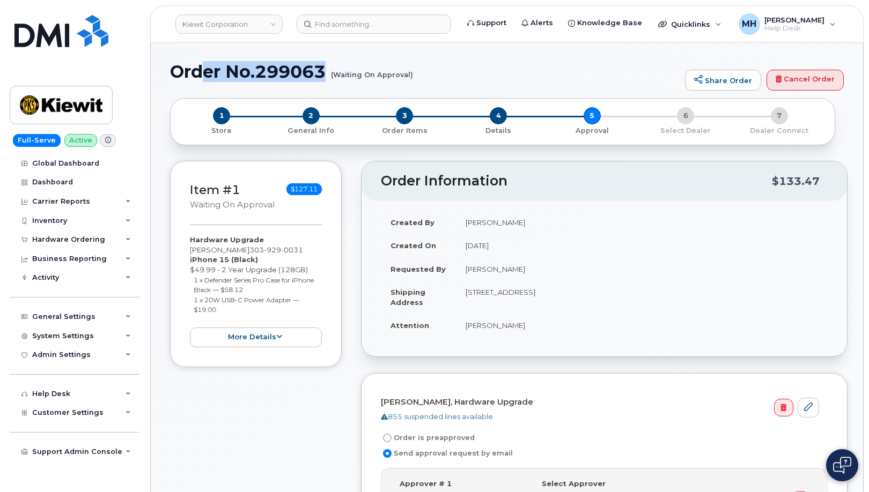
drag, startPoint x: 424, startPoint y: 77, endPoint x: 201, endPoint y: 72, distance: 222.7
click at [202, 72] on h1 "Order No.299063 (Waiting On Approval)" at bounding box center [425, 71] width 510 height 19
click at [188, 73] on h1 "Order No.299063 (Waiting On Approval)" at bounding box center [425, 71] width 510 height 19
drag, startPoint x: 175, startPoint y: 74, endPoint x: 411, endPoint y: 78, distance: 235.5
click at [411, 78] on h1 "Order No.299063 (Waiting On Approval)" at bounding box center [425, 71] width 510 height 19
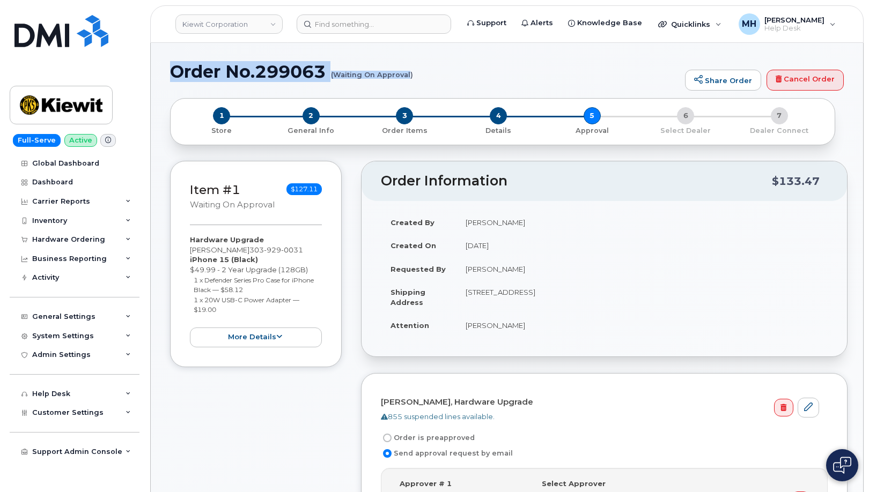
copy h1 "Order No.299063 (Waiting On Approval"
